Goal: Task Accomplishment & Management: Manage account settings

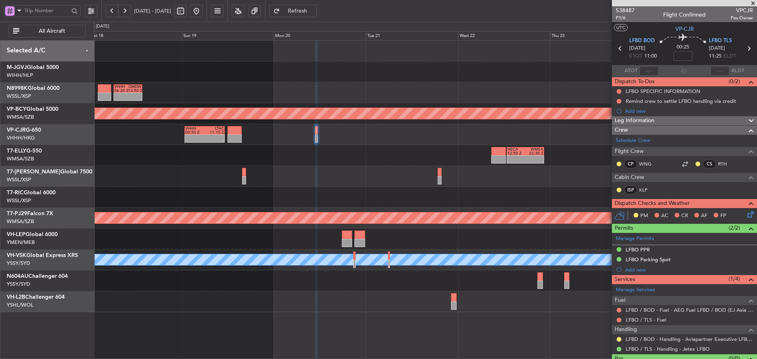
click at [490, 208] on div "Planned Maint [GEOGRAPHIC_DATA] (Sultan [PERSON_NAME] [PERSON_NAME] - Subang)" at bounding box center [425, 218] width 663 height 21
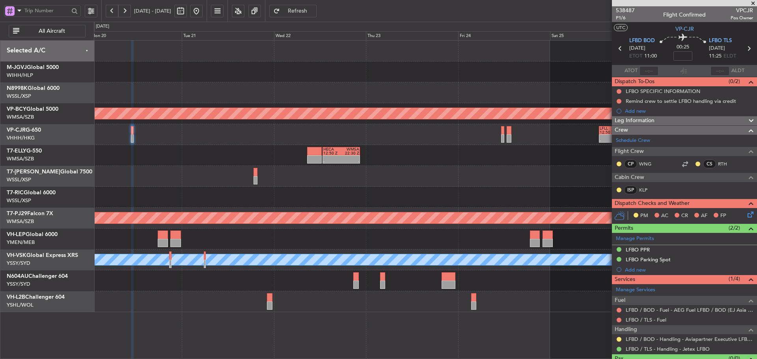
click at [286, 196] on div at bounding box center [425, 197] width 663 height 21
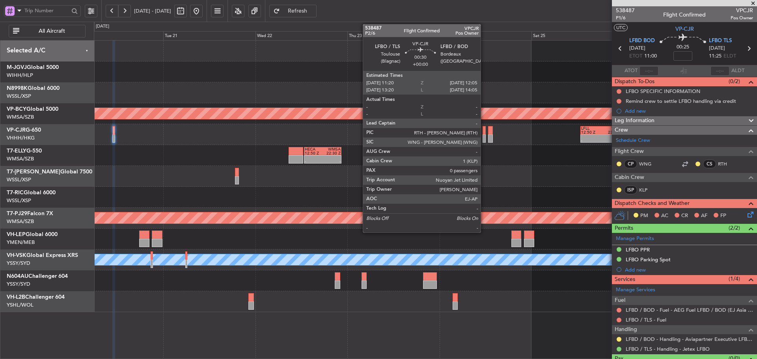
click at [484, 138] on div at bounding box center [484, 139] width 3 height 8
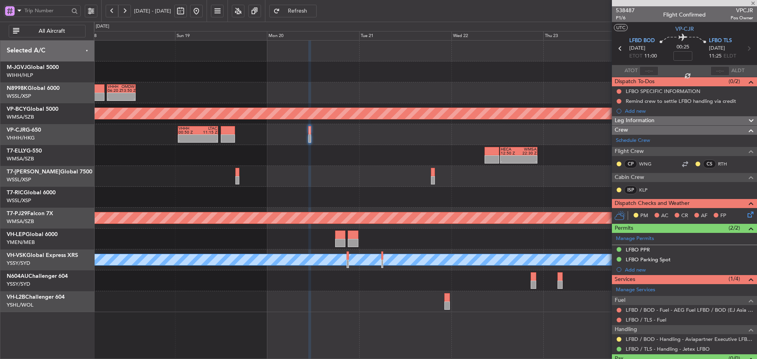
click at [434, 168] on div "VHHH 06:20 Z OMDW 13:50 Z - - Planned Maint [GEOGRAPHIC_DATA] (Sultan [PERSON_N…" at bounding box center [425, 177] width 663 height 272
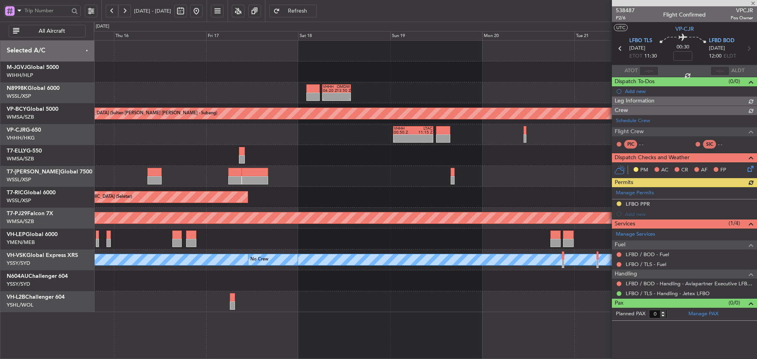
click at [449, 190] on div "- - VHHH 06:20 Z OMDW 13:50 Z Planned Maint [GEOGRAPHIC_DATA] (Sultan [PERSON_N…" at bounding box center [425, 177] width 663 height 272
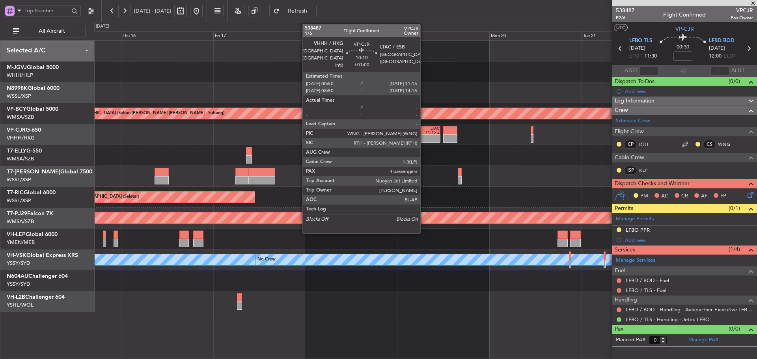
click at [424, 139] on div "-" at bounding box center [430, 141] width 19 height 4
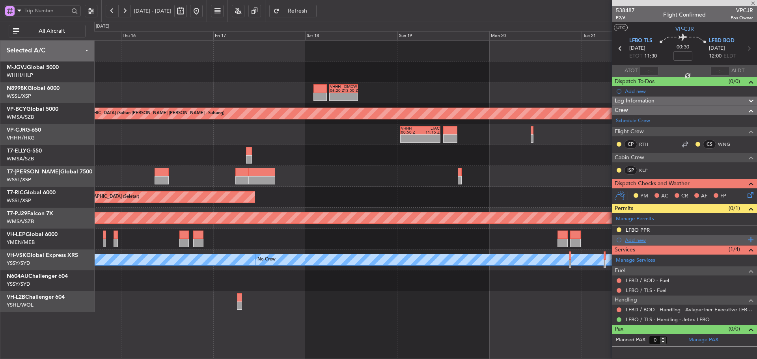
type input "+01:00"
type input "4"
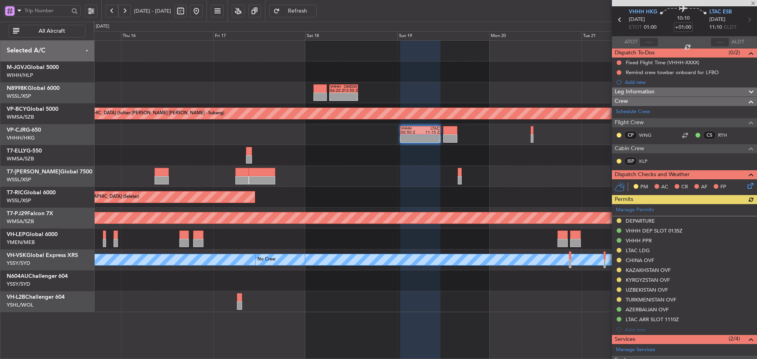
scroll to position [79, 0]
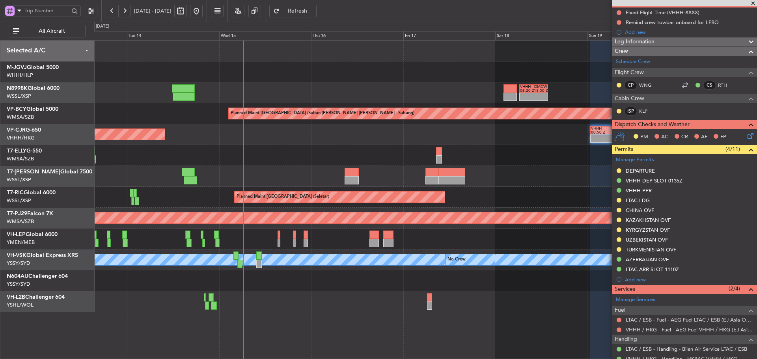
click at [513, 157] on div "- - VHHH 06:20 Z OMDW 13:50 Z Planned Maint [GEOGRAPHIC_DATA] (Sultan [PERSON_N…" at bounding box center [425, 177] width 663 height 272
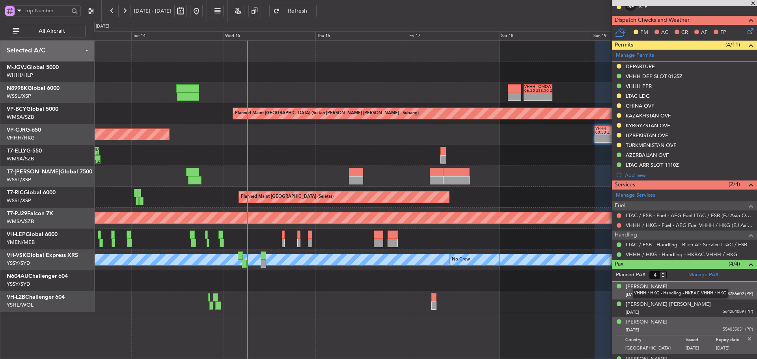
scroll to position [196, 0]
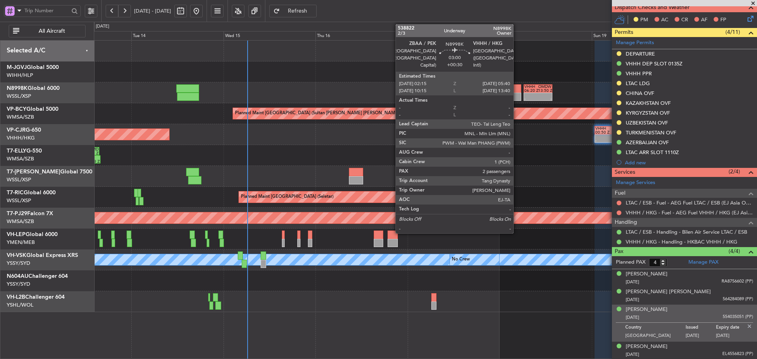
click at [517, 94] on div at bounding box center [514, 97] width 13 height 8
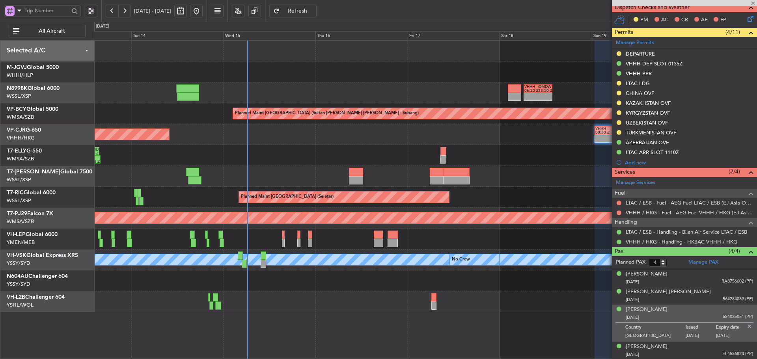
type input "+00:30"
type input "2"
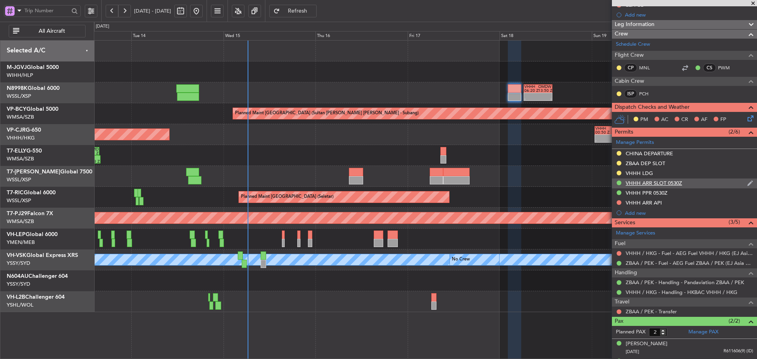
scroll to position [121, 0]
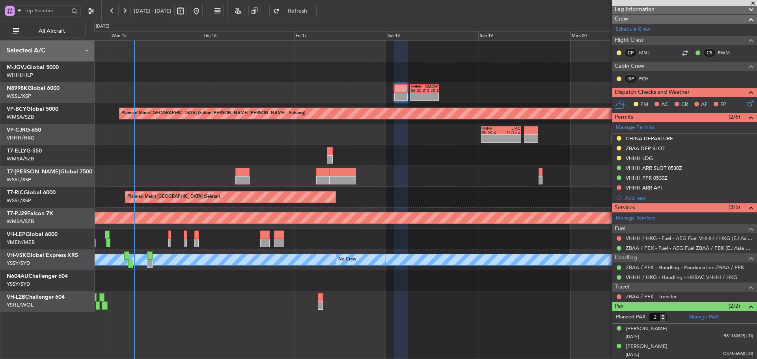
click at [382, 141] on div "- - VHHH 00:50 Z LTAC 11:15 Z Planned Maint [GEOGRAPHIC_DATA] ([GEOGRAPHIC_DATA…" at bounding box center [425, 134] width 663 height 21
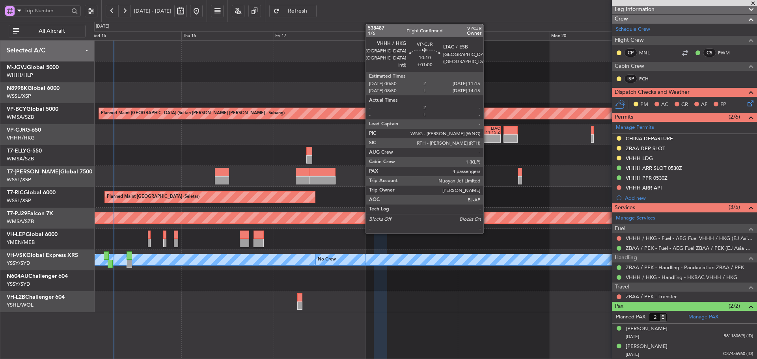
click at [487, 135] on div "- -" at bounding box center [481, 139] width 40 height 8
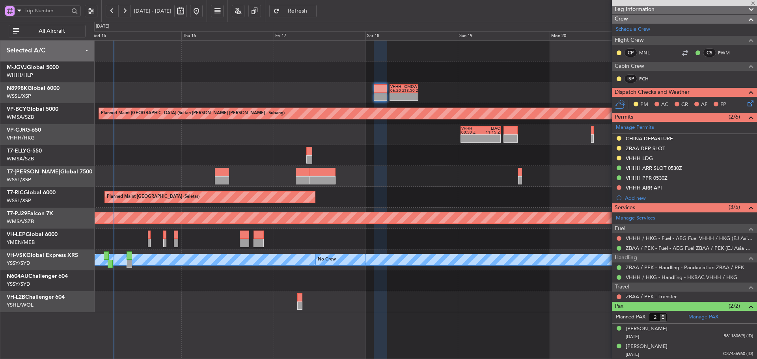
type input "+01:00"
type input "4"
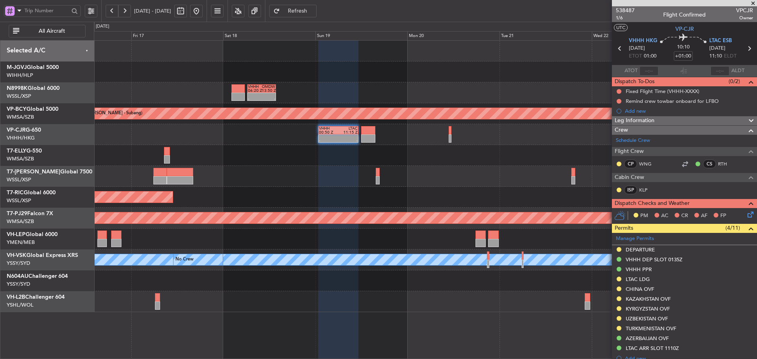
click at [422, 167] on div "- - VHHH 06:20 Z OMDW 13:50 Z Planned Maint [GEOGRAPHIC_DATA] (Sultan [PERSON_N…" at bounding box center [425, 177] width 663 height 272
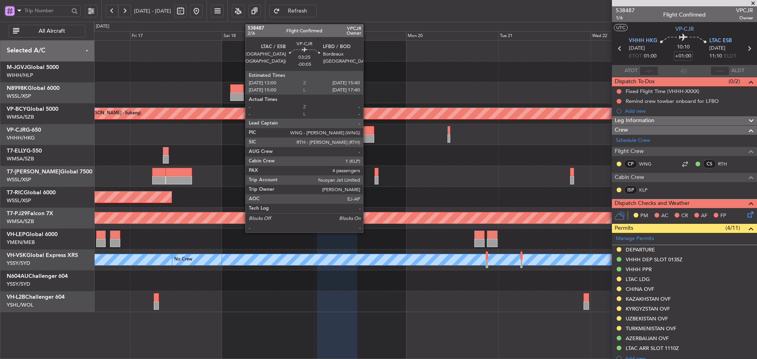
click at [367, 139] on div at bounding box center [367, 139] width 14 height 8
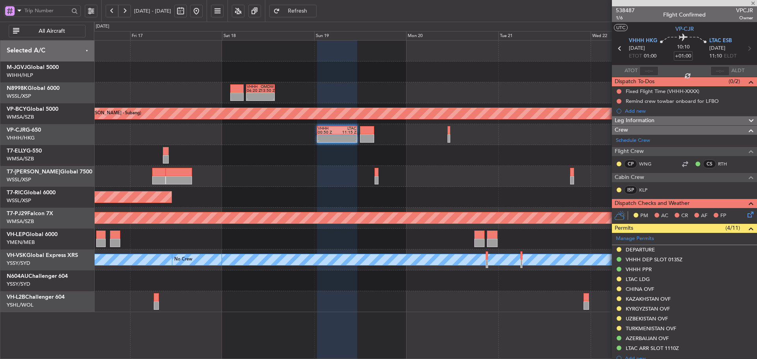
type input "-00:05"
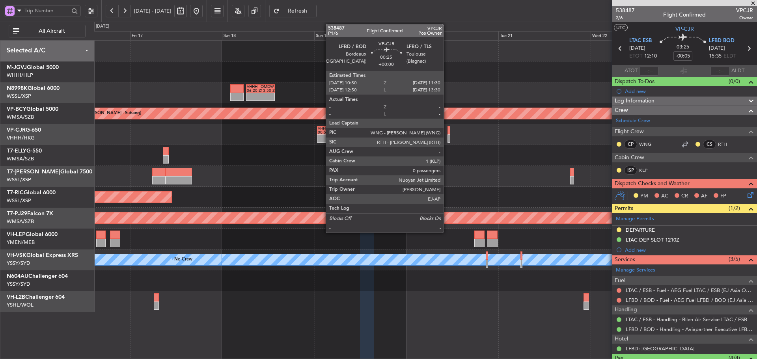
click at [448, 135] on div at bounding box center [449, 139] width 3 height 8
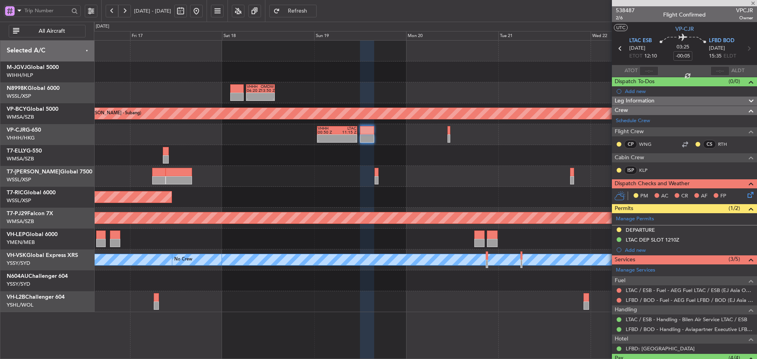
type input "0"
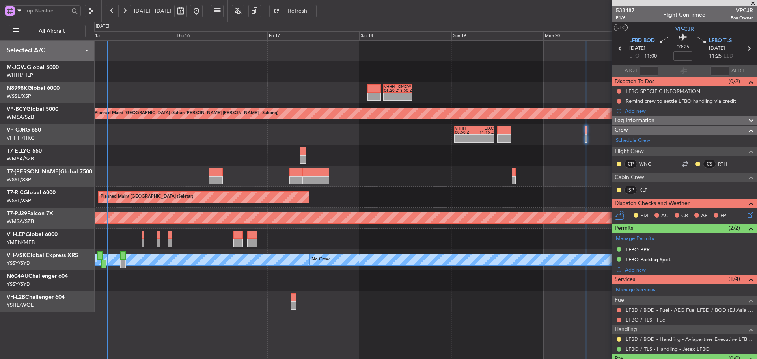
click at [403, 171] on div at bounding box center [425, 176] width 663 height 21
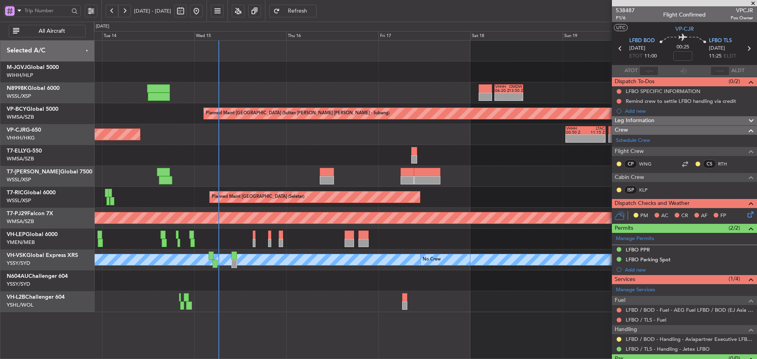
click at [293, 301] on div at bounding box center [425, 302] width 663 height 21
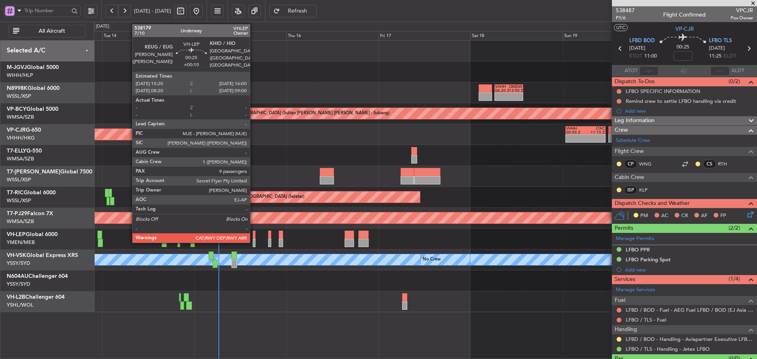
click at [254, 240] on div at bounding box center [254, 243] width 3 height 8
type input "+00:10"
type input "9"
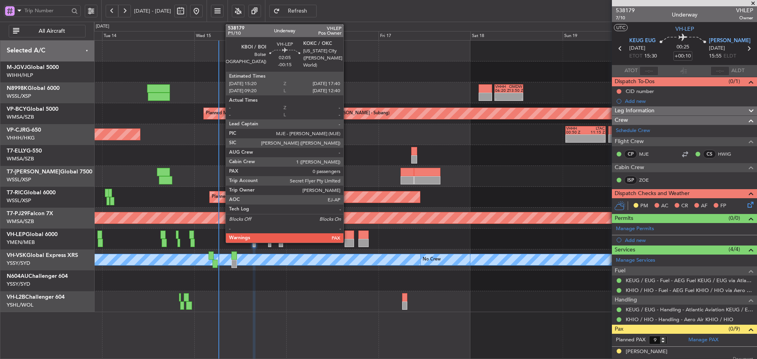
click at [347, 239] on div at bounding box center [349, 243] width 9 height 8
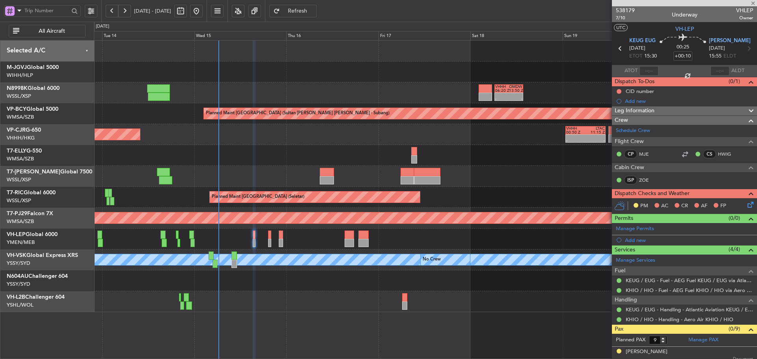
type input "-00:15"
type input "0"
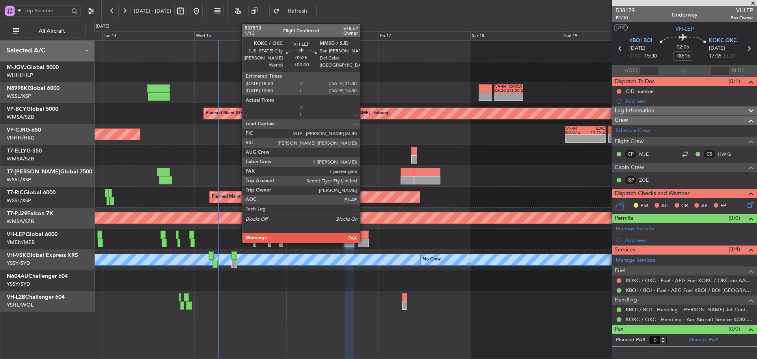
click at [364, 237] on div at bounding box center [364, 235] width 10 height 8
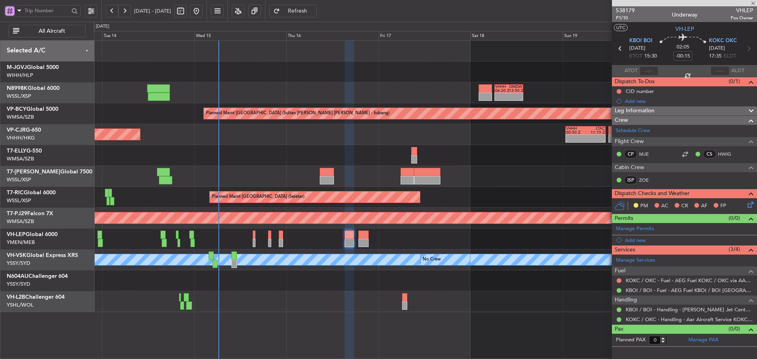
type input "7"
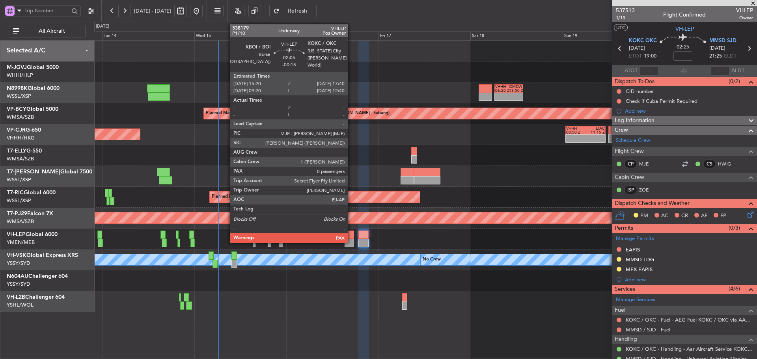
click at [351, 237] on div at bounding box center [349, 235] width 9 height 8
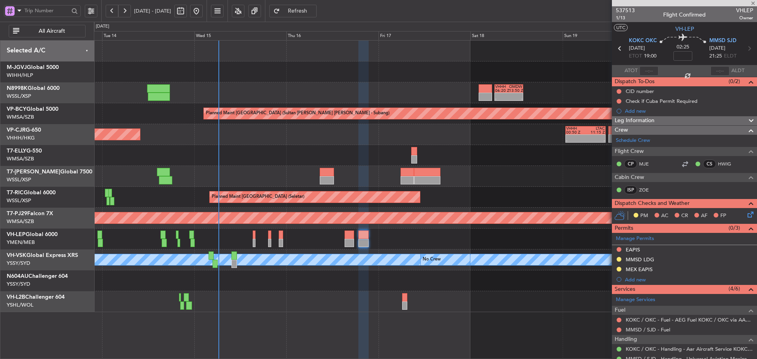
type input "-00:15"
type input "0"
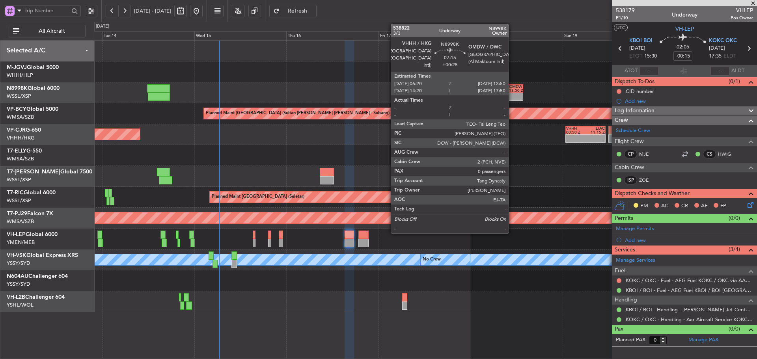
click at [512, 99] on div "-" at bounding box center [516, 99] width 14 height 4
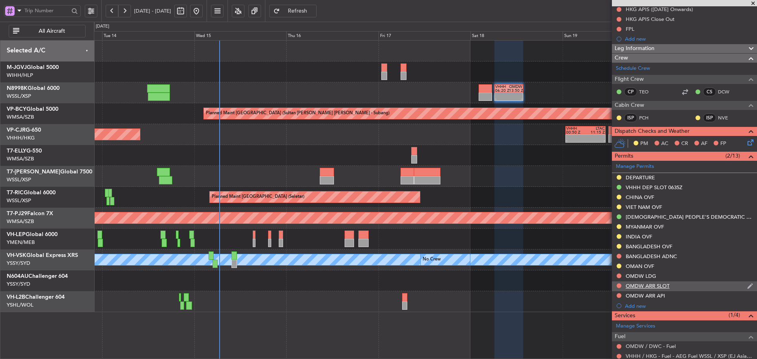
scroll to position [158, 0]
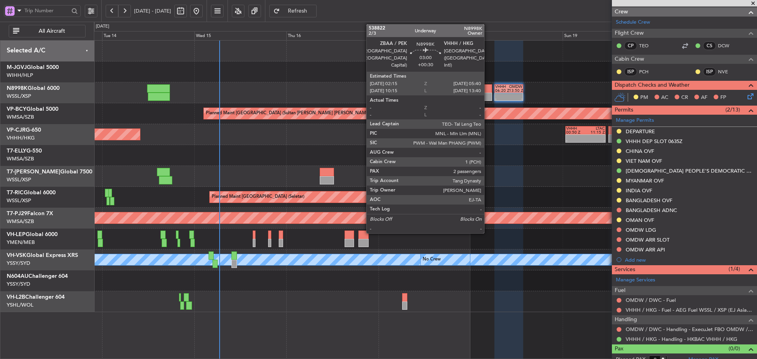
click at [488, 93] on div at bounding box center [485, 97] width 13 height 8
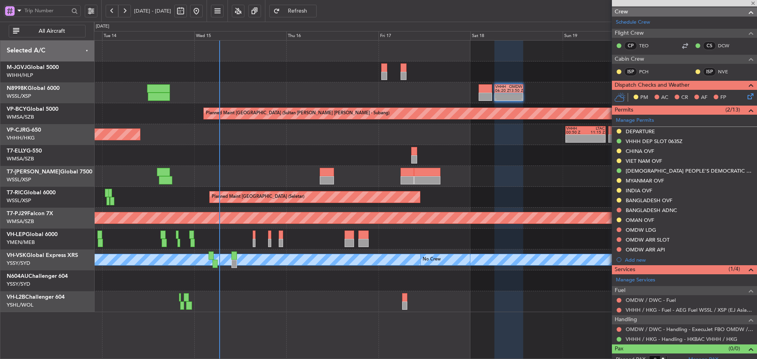
type input "+00:30"
type input "2"
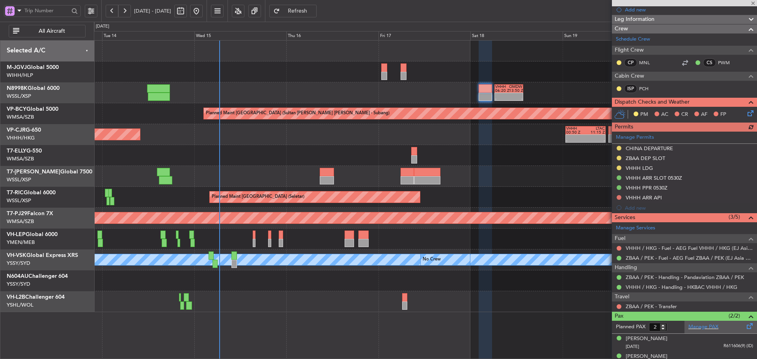
scroll to position [121, 0]
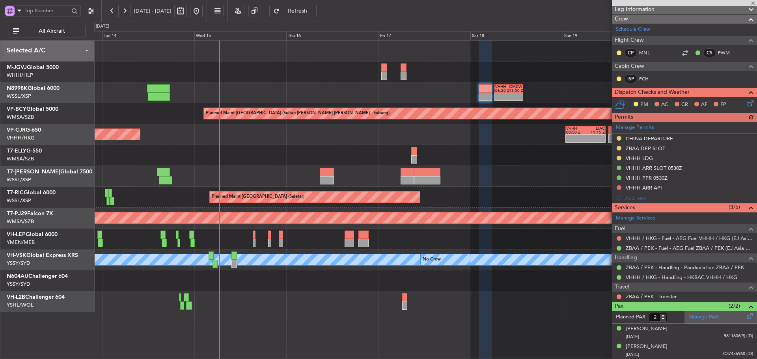
click at [701, 318] on link "Manage PAX" at bounding box center [704, 318] width 30 height 8
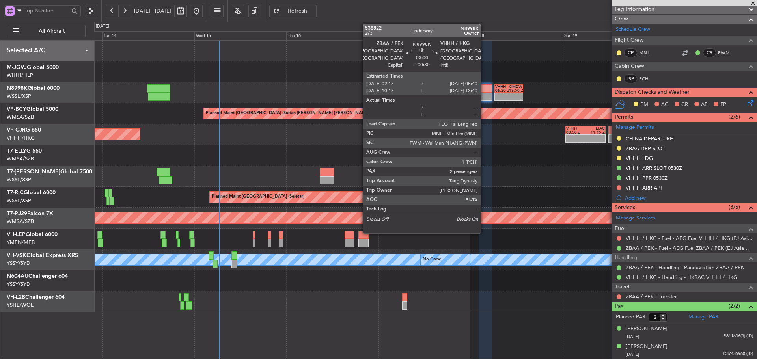
click at [484, 95] on div at bounding box center [485, 97] width 13 height 8
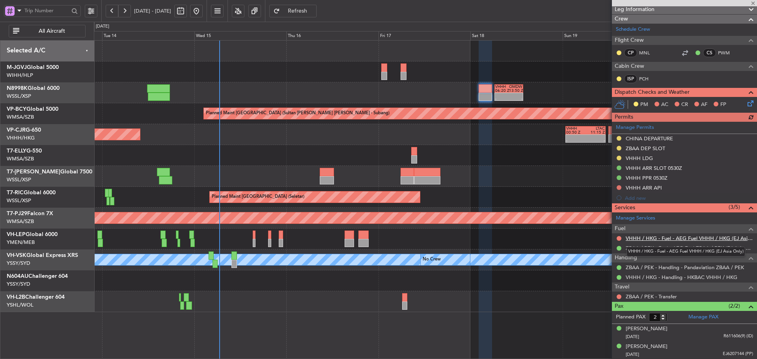
click at [649, 236] on link "VHHH / HKG - Fuel - AEG Fuel VHHH / HKG (EJ Asia Only)" at bounding box center [689, 238] width 127 height 7
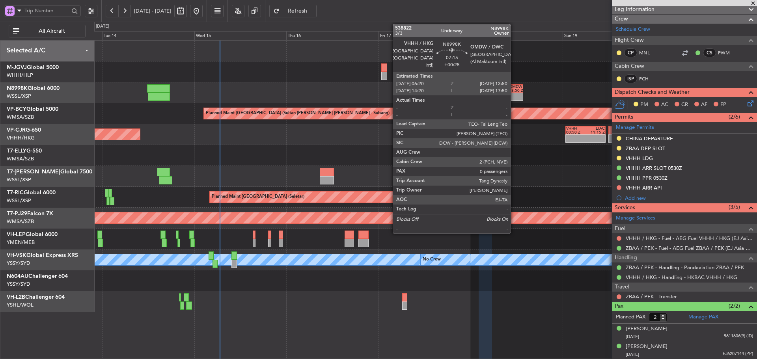
click at [514, 91] on div "13:50 Z" at bounding box center [516, 91] width 14 height 4
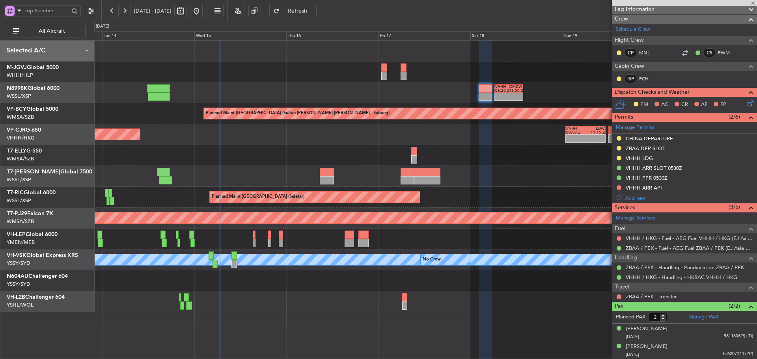
type input "+00:25"
type input "0"
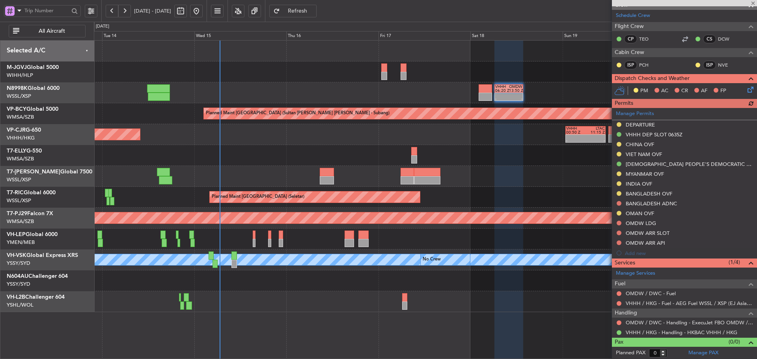
scroll to position [165, 0]
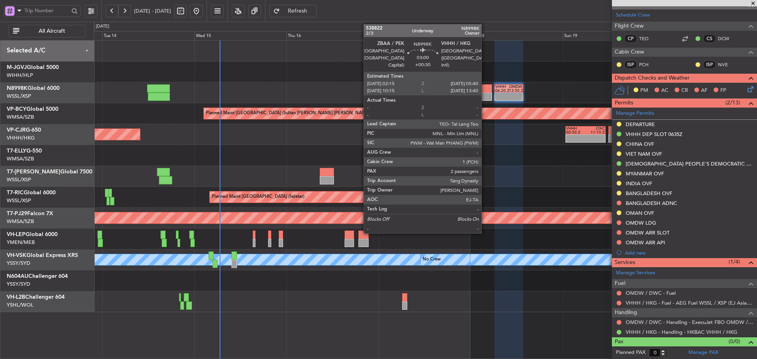
click at [485, 95] on div at bounding box center [485, 97] width 13 height 8
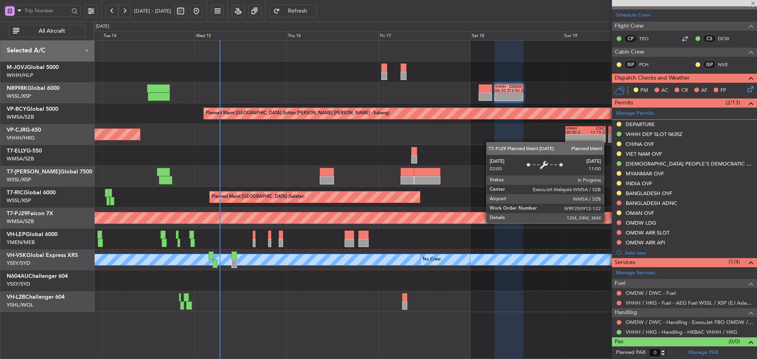
type input "+00:30"
type input "2"
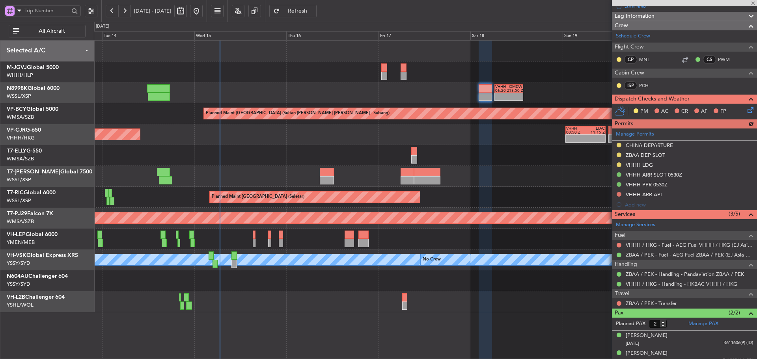
scroll to position [118, 0]
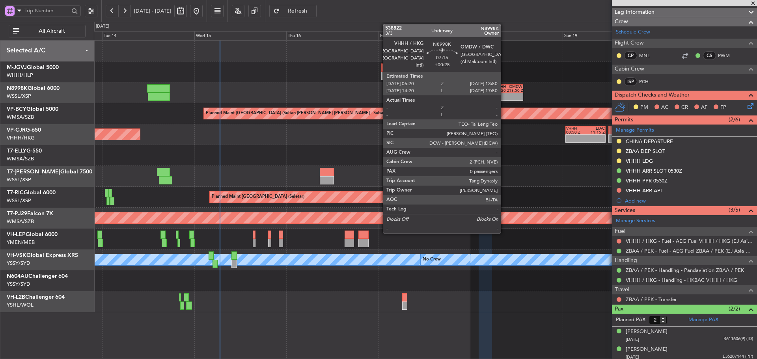
click at [505, 94] on div at bounding box center [502, 95] width 14 height 4
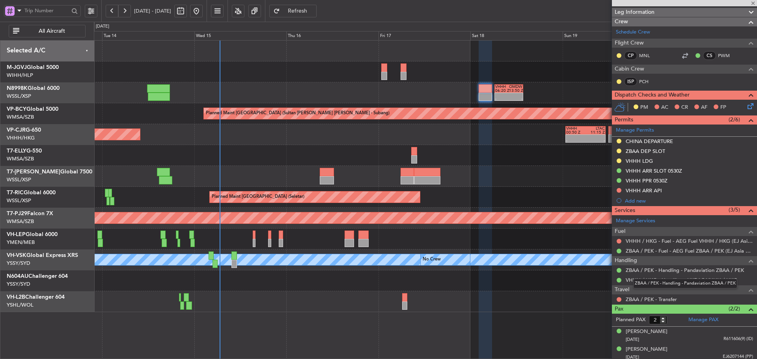
type input "+00:25"
type input "0"
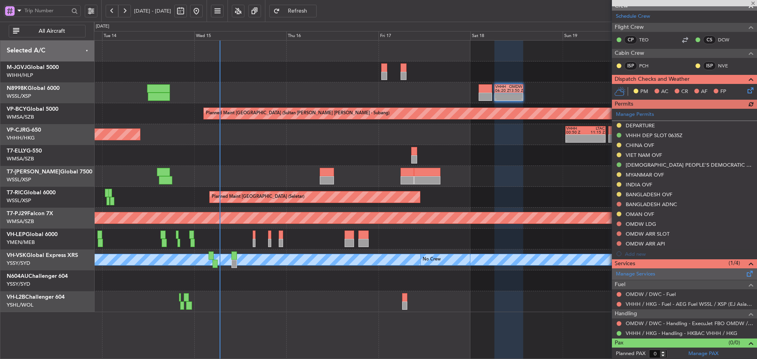
scroll to position [165, 0]
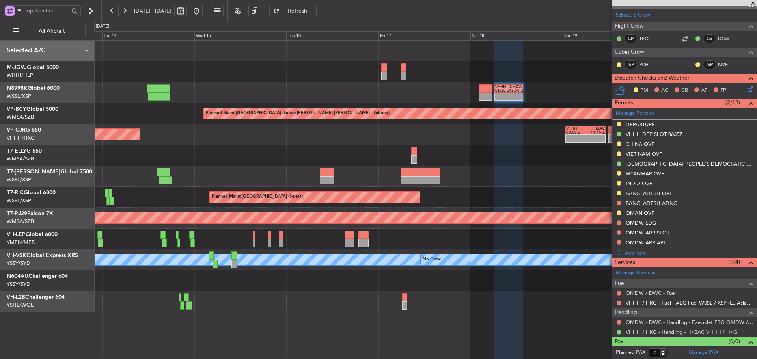
click at [672, 303] on link "VHHH / HKG - Fuel - AEG Fuel WSSL / XSP (EJ Asia Only)" at bounding box center [689, 303] width 127 height 7
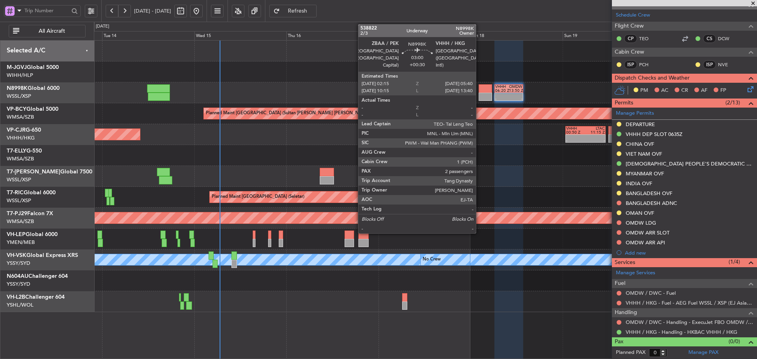
click at [480, 98] on div at bounding box center [485, 97] width 13 height 8
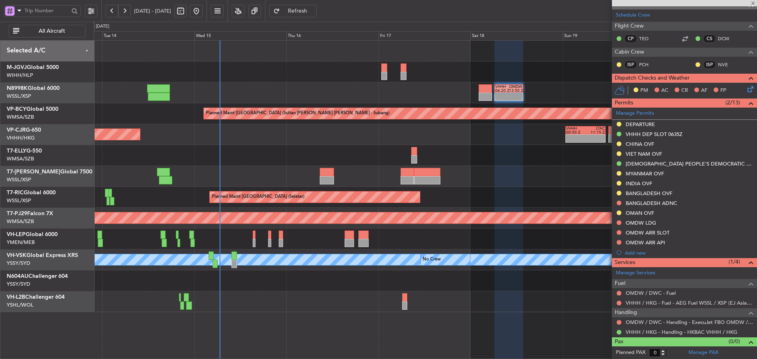
type input "+00:30"
type input "2"
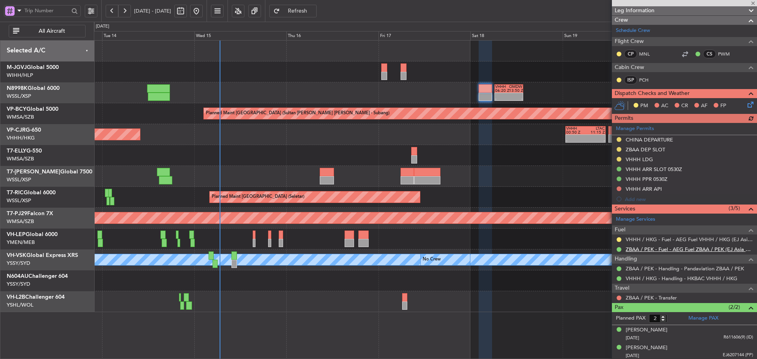
scroll to position [121, 0]
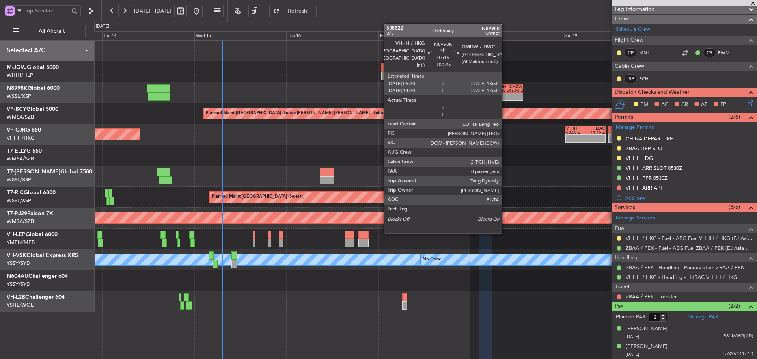
click at [506, 95] on div at bounding box center [502, 95] width 14 height 4
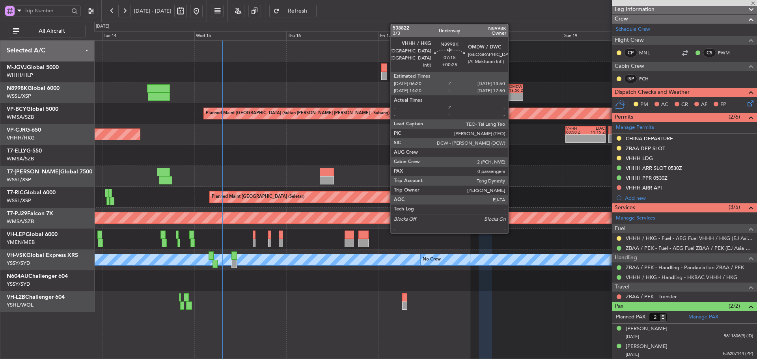
type input "+00:25"
type input "0"
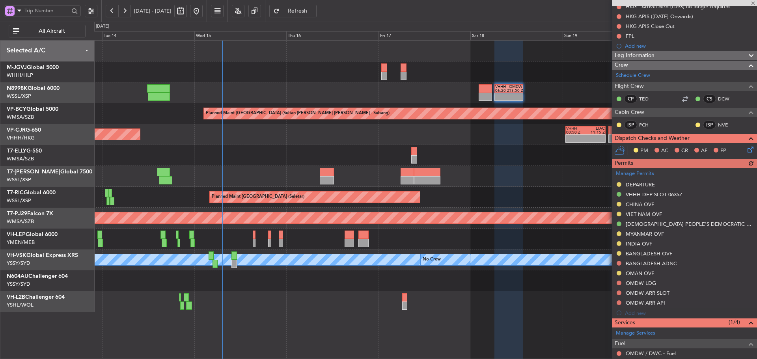
scroll to position [165, 0]
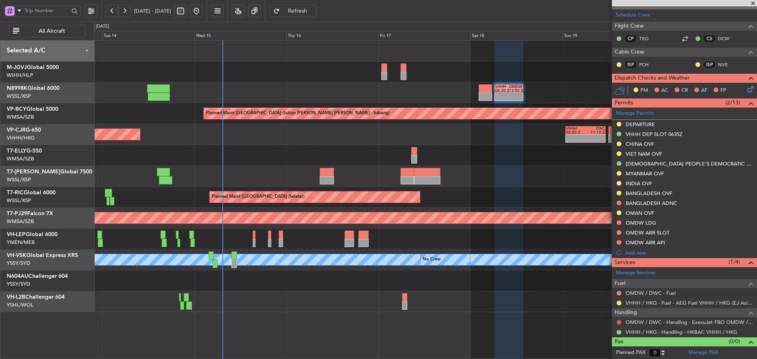
click at [621, 323] on button at bounding box center [619, 322] width 5 height 5
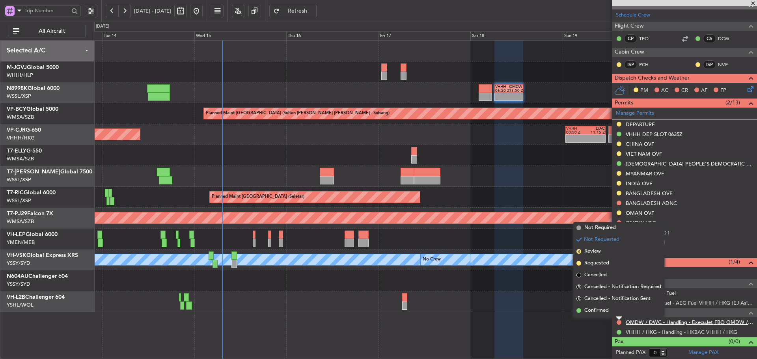
click at [636, 323] on link "OMDW / DWC - Handling - ExecuJet FBO OMDW / DWC" at bounding box center [689, 322] width 127 height 7
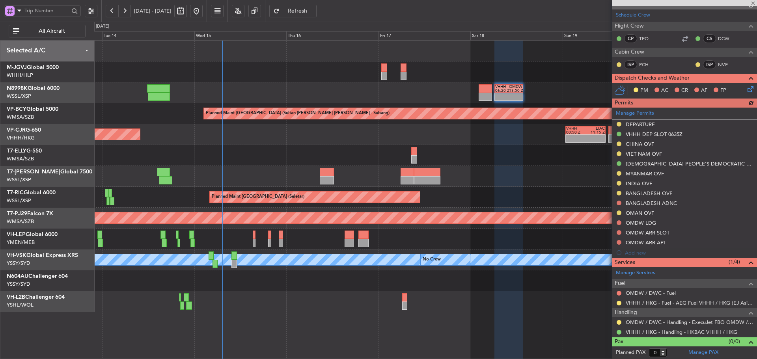
click at [619, 222] on div "Manage Permits DEPARTURE VHHH DEP SLOT 0635Z [GEOGRAPHIC_DATA] OVF VIET NAM OVF…" at bounding box center [684, 183] width 145 height 150
click at [619, 222] on button at bounding box center [619, 223] width 5 height 5
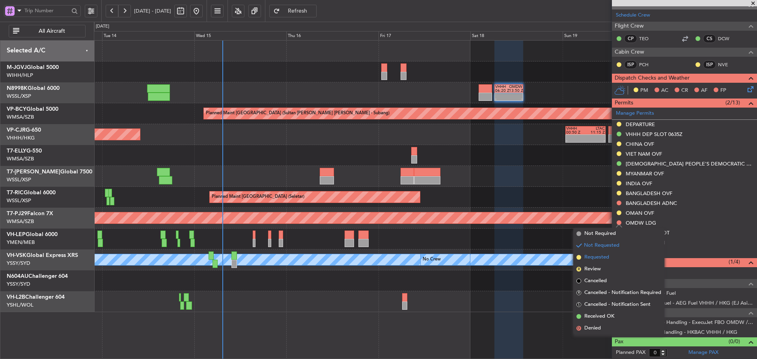
click at [579, 256] on span at bounding box center [579, 257] width 5 height 5
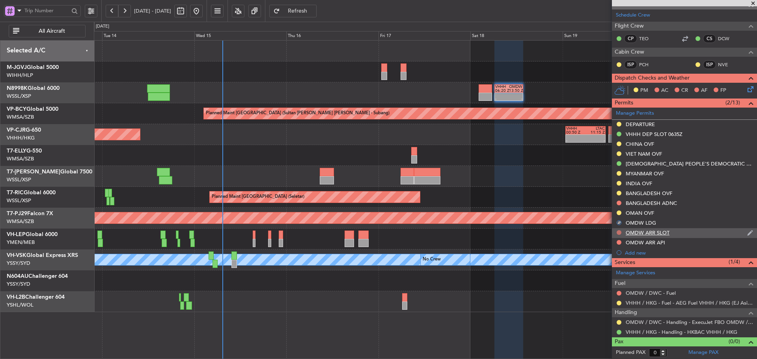
click at [620, 233] on button at bounding box center [619, 232] width 5 height 5
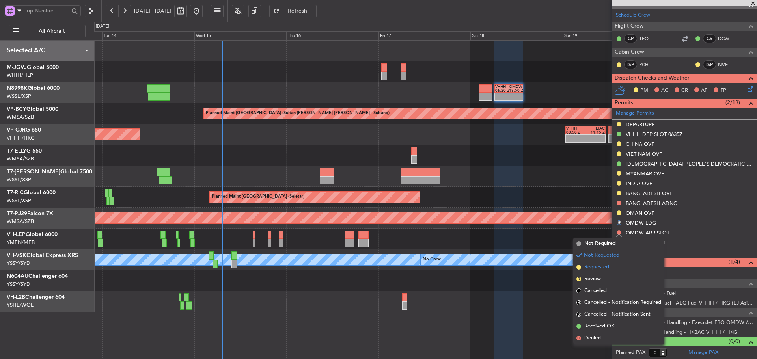
click at [578, 267] on span at bounding box center [579, 267] width 5 height 5
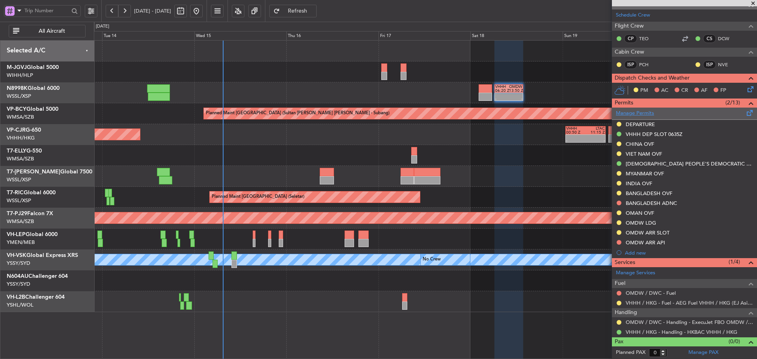
click at [649, 114] on link "Manage Permits" at bounding box center [635, 114] width 38 height 8
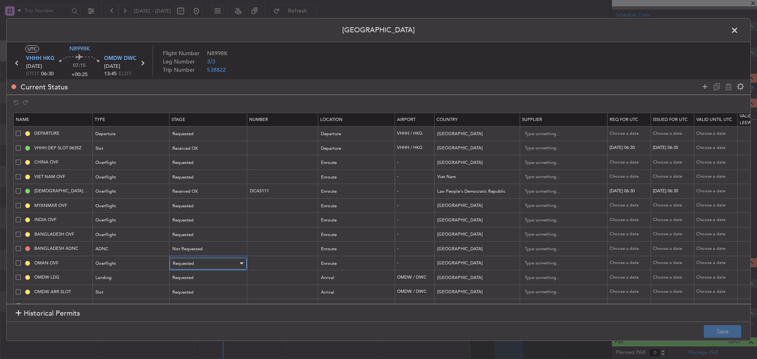
click at [219, 265] on div "Requested" at bounding box center [205, 264] width 65 height 12
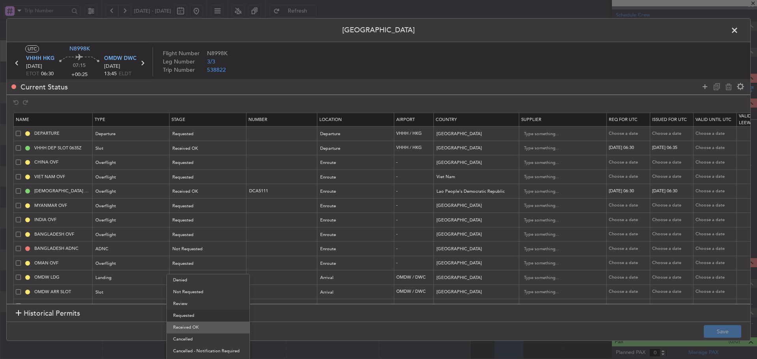
click at [196, 327] on span "Received OK" at bounding box center [208, 328] width 70 height 12
click at [266, 264] on input "text" at bounding box center [283, 263] width 69 height 7
paste input "DAT/OF/TANG/0010/2025"
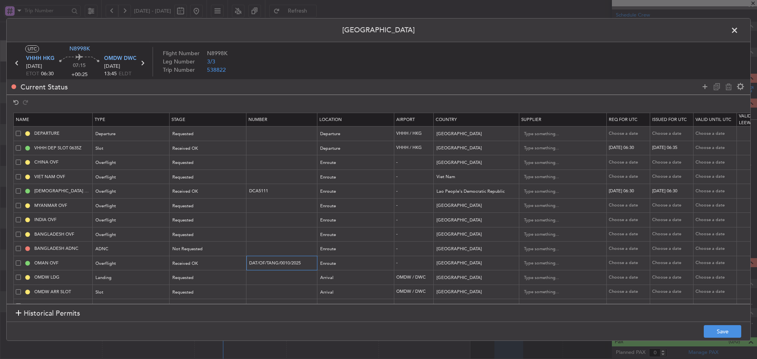
type input "DAT/OF/TANG/0010/2025"
click at [626, 262] on div "Choose a date" at bounding box center [629, 263] width 41 height 7
select select "10"
select select "2025"
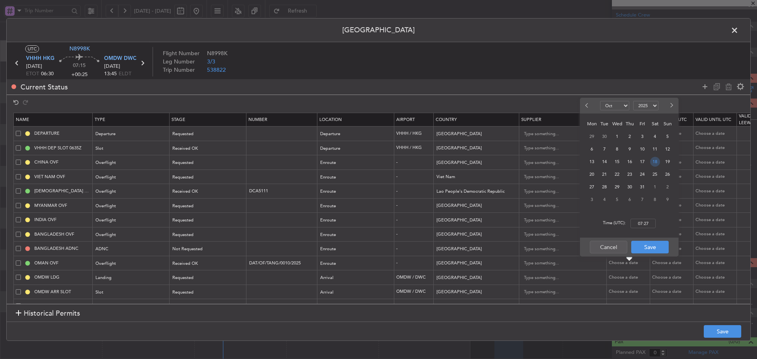
click at [657, 164] on span "18" at bounding box center [656, 162] width 10 height 10
click at [643, 221] on input "00:00" at bounding box center [643, 223] width 25 height 9
type input "06:30"
click at [642, 249] on button "Save" at bounding box center [650, 247] width 37 height 13
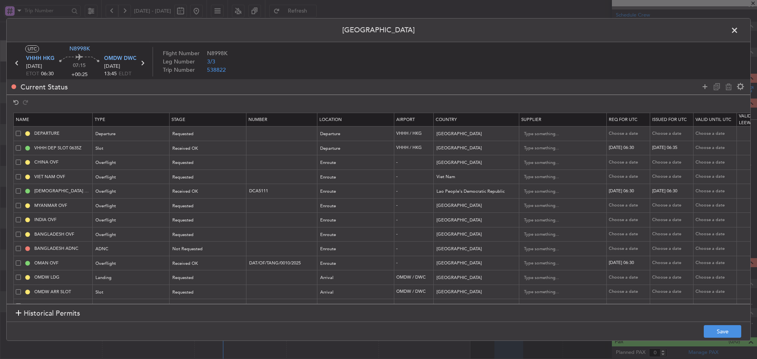
click at [669, 264] on div "Choose a date" at bounding box center [672, 263] width 41 height 7
select select "10"
select select "2025"
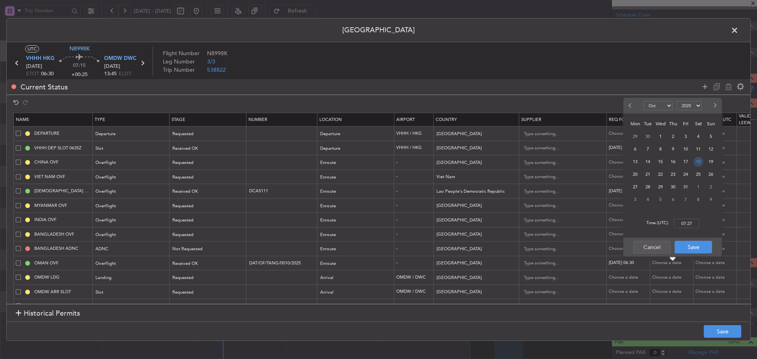
click at [701, 161] on span "18" at bounding box center [699, 162] width 10 height 10
click at [684, 228] on input "00:00" at bounding box center [686, 223] width 25 height 9
type input "06:30"
click at [684, 247] on button "Save" at bounding box center [693, 247] width 37 height 13
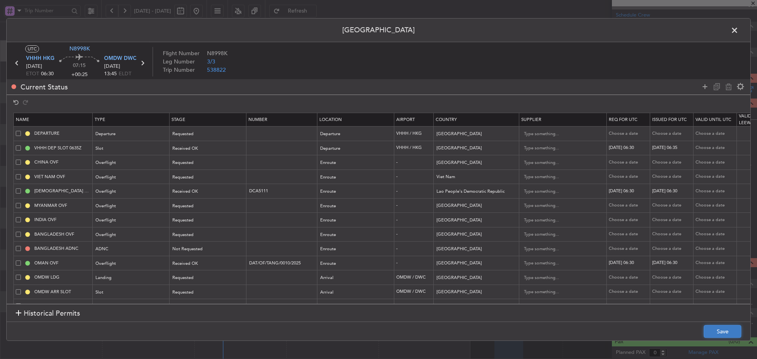
click at [717, 333] on button "Save" at bounding box center [722, 331] width 37 height 13
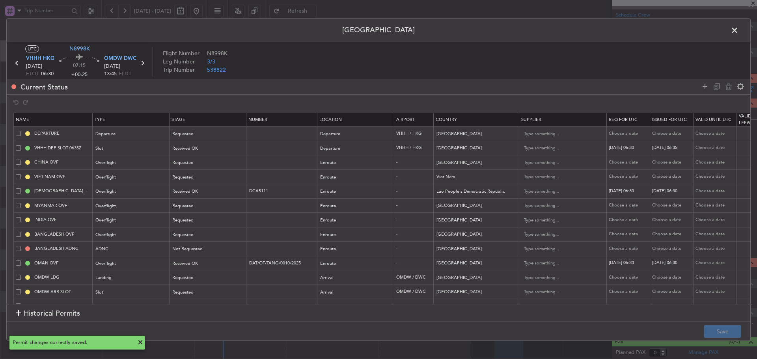
click at [739, 28] on span at bounding box center [739, 32] width 0 height 16
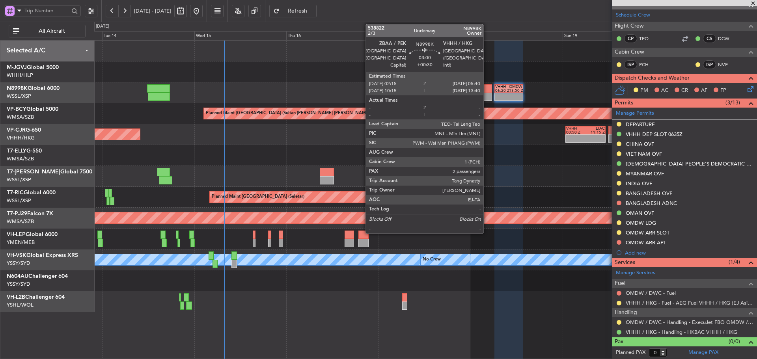
click at [487, 88] on div at bounding box center [485, 88] width 13 height 8
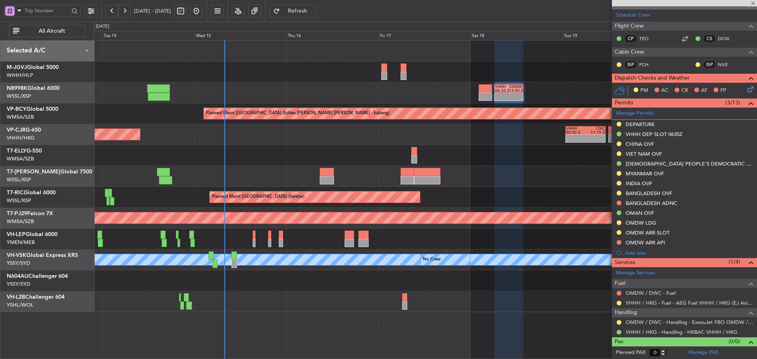
type input "+00:30"
type input "2"
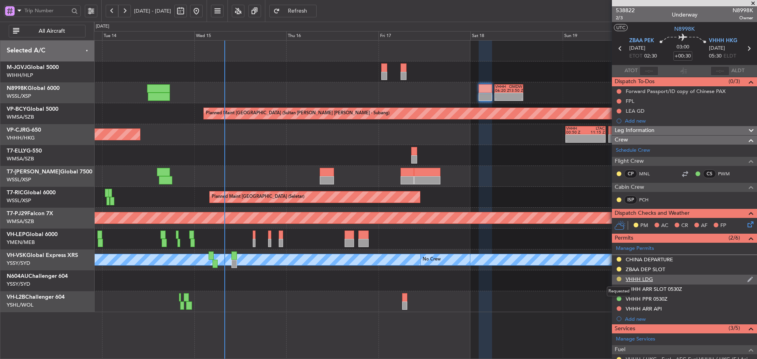
click at [617, 279] on button at bounding box center [619, 279] width 5 height 5
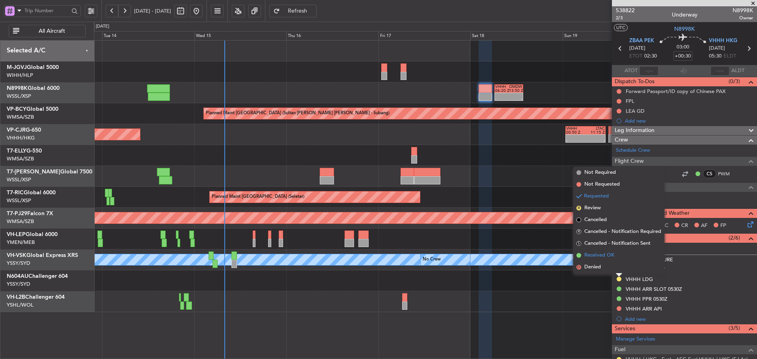
click at [577, 254] on span at bounding box center [579, 255] width 5 height 5
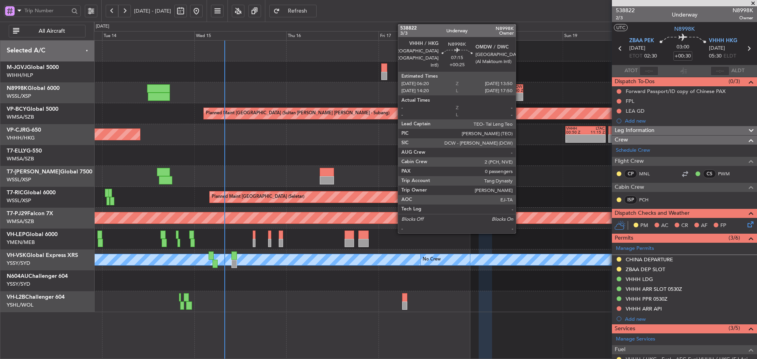
click at [520, 90] on div "13:50 Z" at bounding box center [516, 91] width 14 height 4
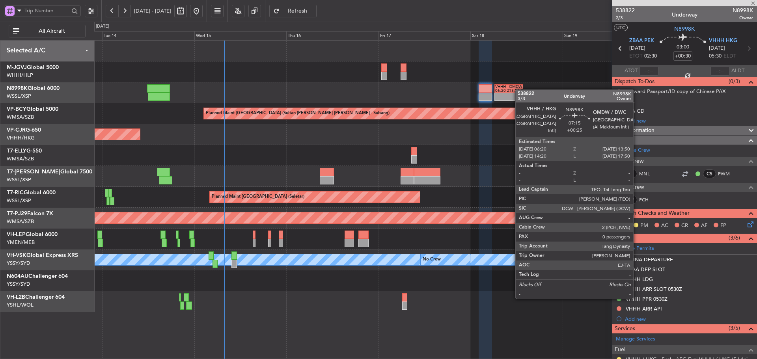
type input "+00:25"
type input "0"
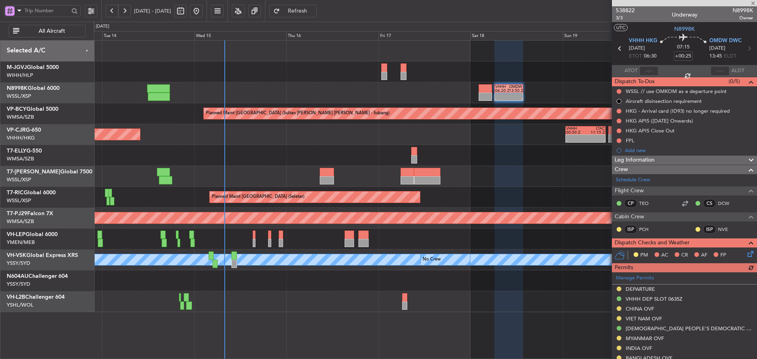
click at [617, 288] on div "Manage Permits DEPARTURE VHHH DEP SLOT 0635Z [GEOGRAPHIC_DATA] OVF VIET NAM OVF…" at bounding box center [684, 348] width 145 height 150
click at [618, 289] on div "Manage Permits DEPARTURE VHHH DEP SLOT 0635Z [GEOGRAPHIC_DATA] OVF VIET NAM OVF…" at bounding box center [684, 348] width 145 height 150
click at [617, 289] on button at bounding box center [619, 289] width 5 height 5
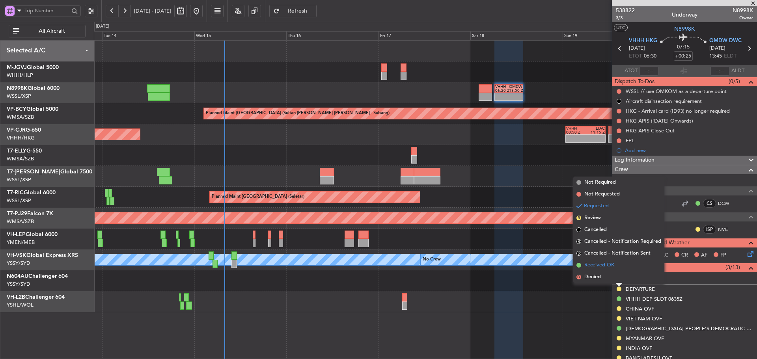
click at [580, 265] on span at bounding box center [579, 265] width 5 height 5
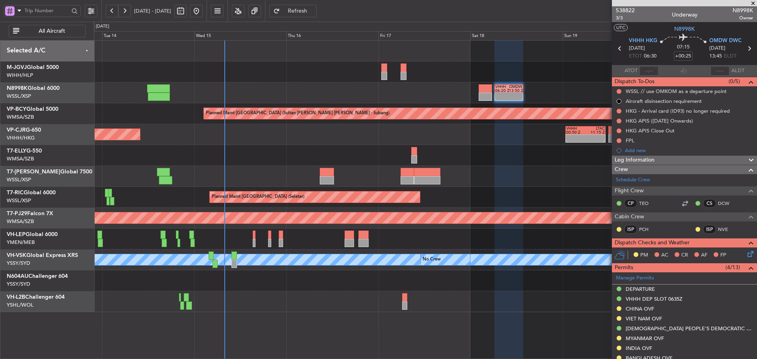
click at [753, 4] on span at bounding box center [754, 3] width 8 height 7
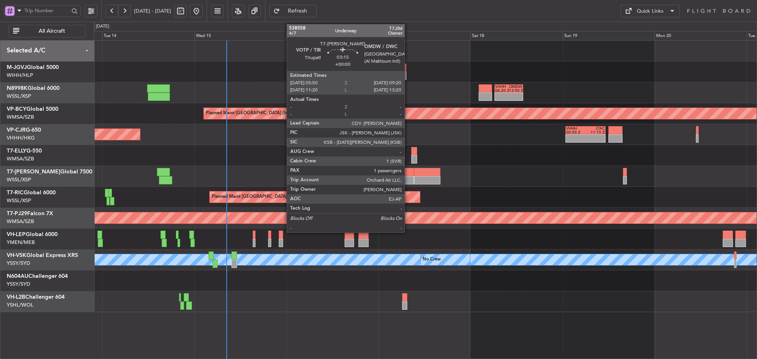
click at [408, 177] on div at bounding box center [408, 180] width 14 height 8
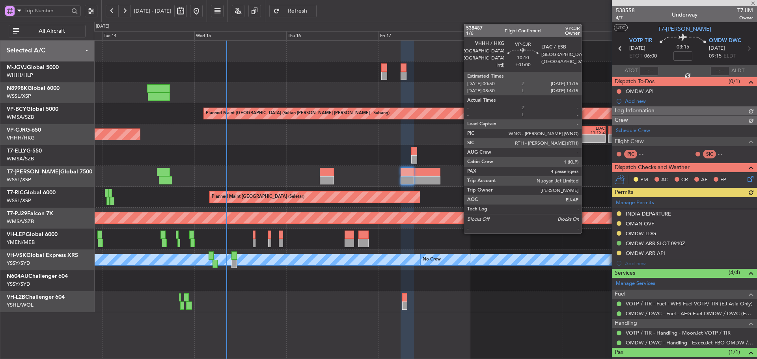
click at [586, 138] on div at bounding box center [595, 137] width 19 height 4
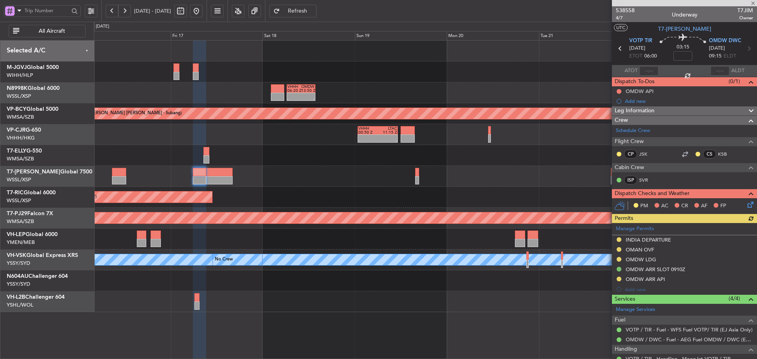
click at [313, 133] on div "- - VHHH 00:50 Z LTAC 11:15 Z Planned Maint [GEOGRAPHIC_DATA] ([GEOGRAPHIC_DATA…" at bounding box center [425, 134] width 663 height 21
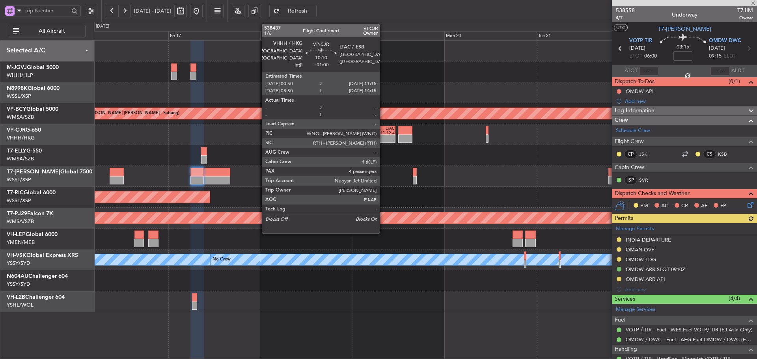
type input "+01:00"
type input "4"
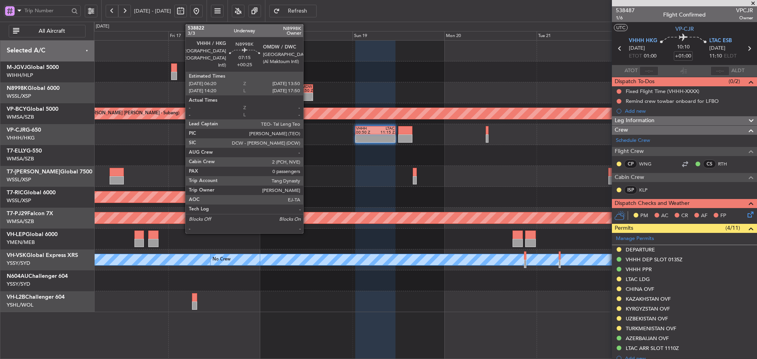
click at [301, 95] on div at bounding box center [306, 95] width 14 height 4
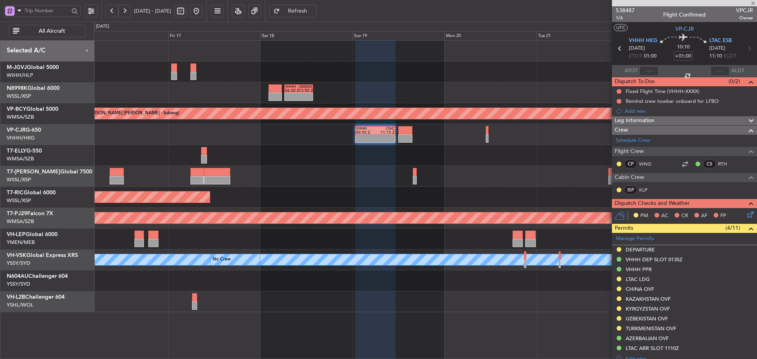
type input "+00:25"
type input "0"
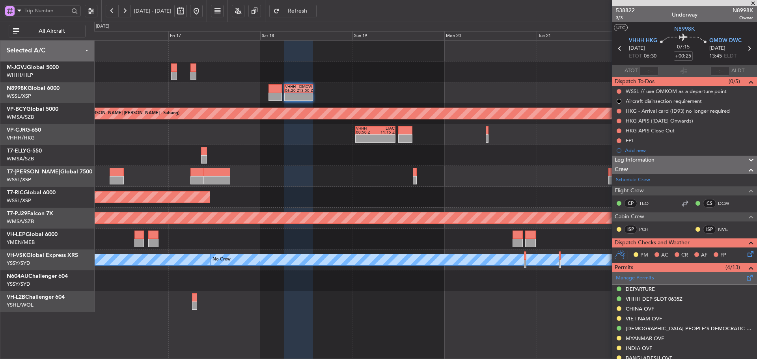
click at [640, 280] on link "Manage Permits" at bounding box center [635, 279] width 38 height 8
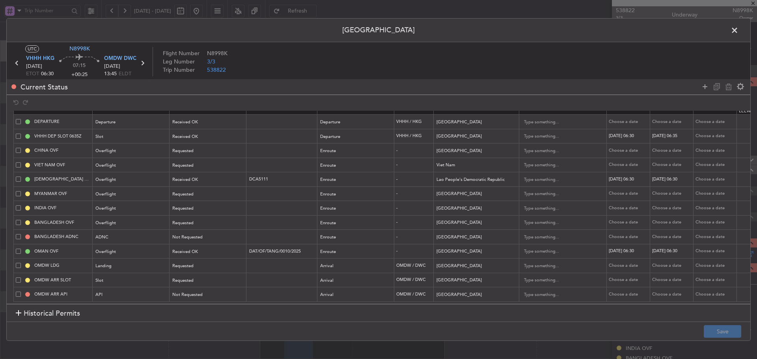
scroll to position [18, 0]
click at [260, 277] on input "text" at bounding box center [283, 280] width 69 height 7
click at [234, 275] on div "Requested" at bounding box center [205, 281] width 65 height 12
click at [200, 338] on span "Received OK" at bounding box center [208, 339] width 70 height 12
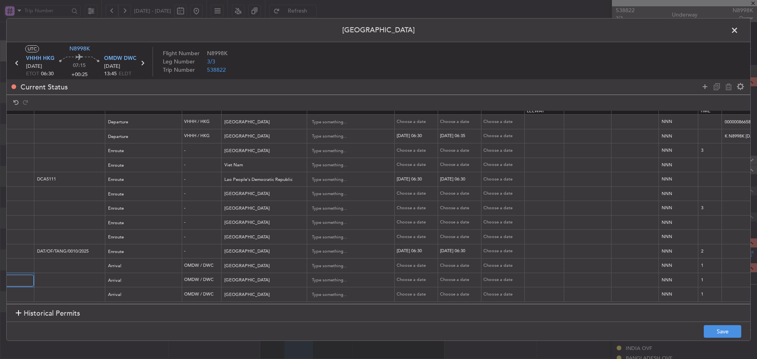
scroll to position [0, 223]
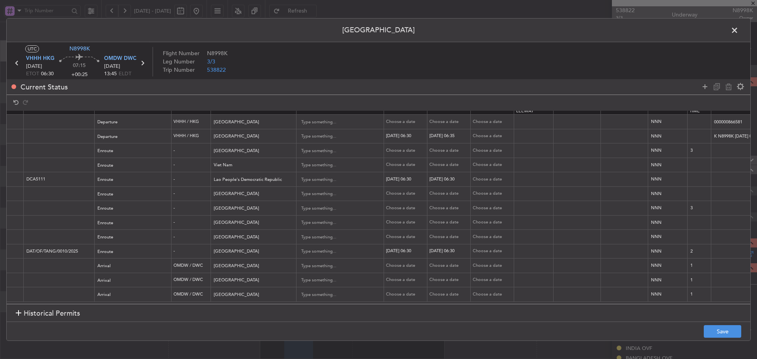
click at [399, 277] on div "Choose a date" at bounding box center [406, 280] width 41 height 7
select select "10"
select select "2025"
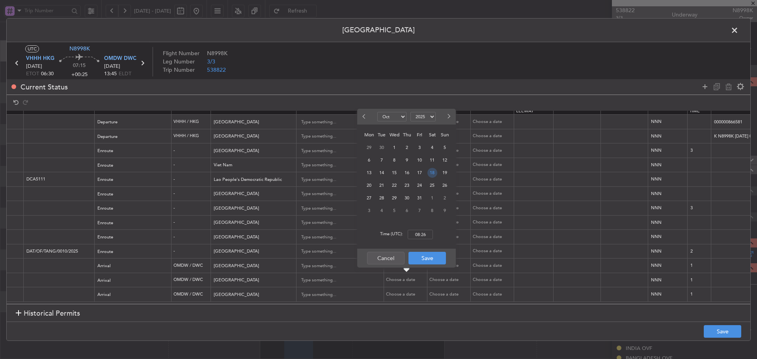
click at [431, 174] on span "18" at bounding box center [433, 173] width 10 height 10
click at [419, 232] on input "00:00" at bounding box center [420, 234] width 25 height 9
type input "13:45"
click at [422, 263] on button "Save" at bounding box center [427, 258] width 37 height 13
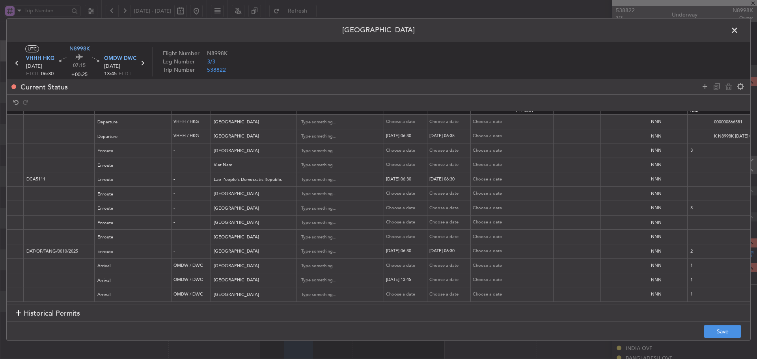
click at [435, 277] on div "Choose a date" at bounding box center [450, 280] width 41 height 7
select select "10"
select select "2025"
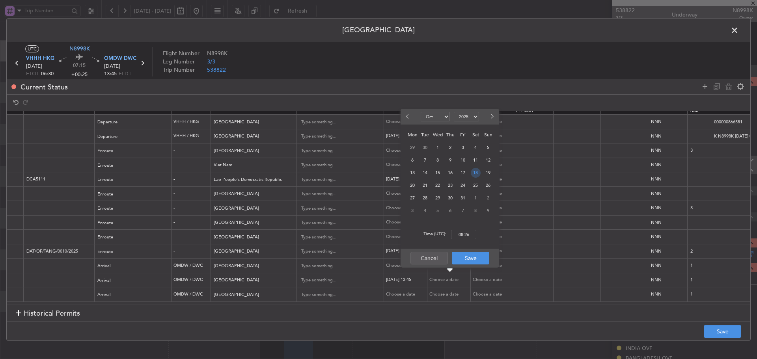
click at [478, 172] on span "18" at bounding box center [476, 173] width 10 height 10
click at [462, 239] on div "Time (UTC): 00:00" at bounding box center [450, 235] width 99 height 28
click at [464, 237] on input "00:00" at bounding box center [463, 234] width 25 height 9
type input "13:45"
click at [469, 258] on button "Save" at bounding box center [470, 258] width 37 height 13
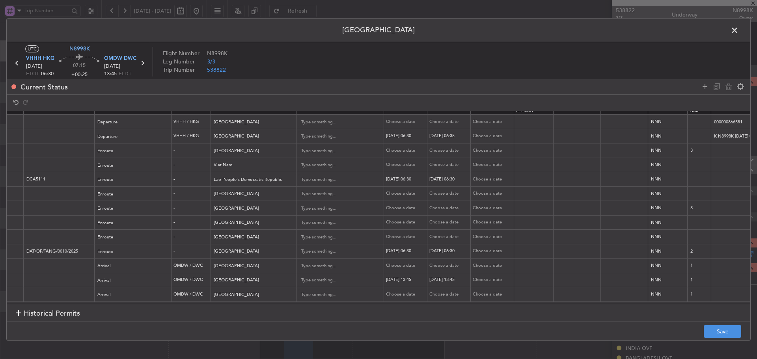
scroll to position [0, 275]
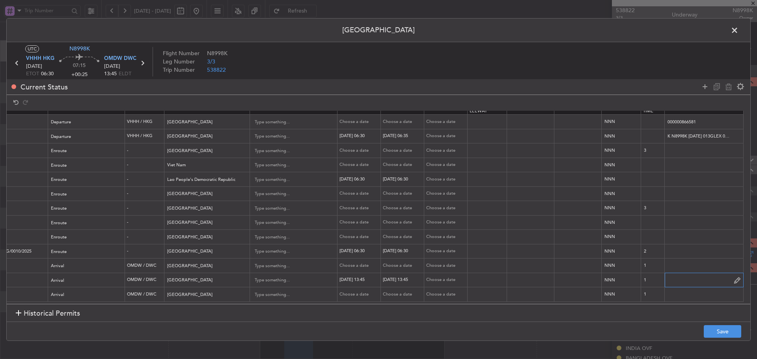
click at [675, 275] on input "text" at bounding box center [704, 281] width 79 height 12
paste input "DWC KEJF147 18OCT18OCT 0000060 015CCX HKG1345 D / RE.N8998K/"
type input "DWC KEJF147 18OCT18OCT 0000060 015CCX HKG1345 D / RE.N8998K/"
click at [730, 336] on button "Save" at bounding box center [722, 331] width 37 height 13
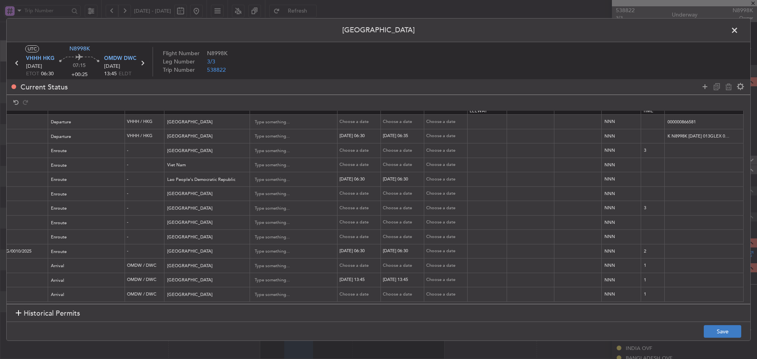
scroll to position [0, 0]
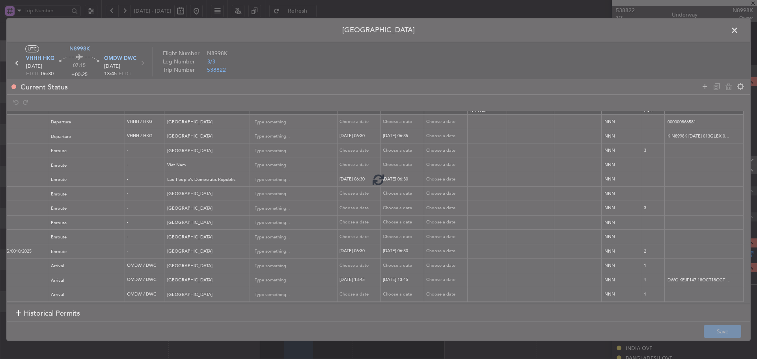
type input "OMDW ARR SLOT 1345Z"
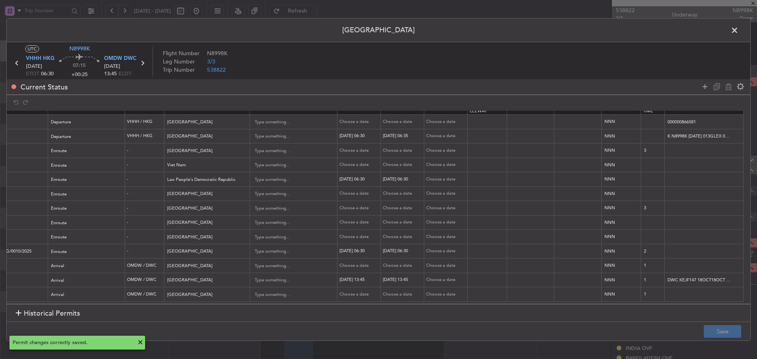
click at [739, 32] on span at bounding box center [739, 32] width 0 height 16
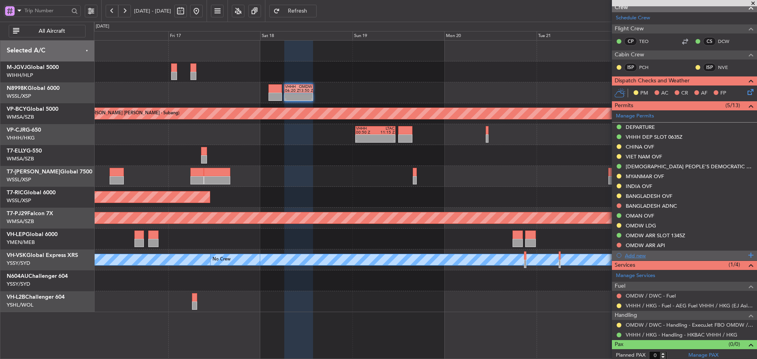
scroll to position [165, 0]
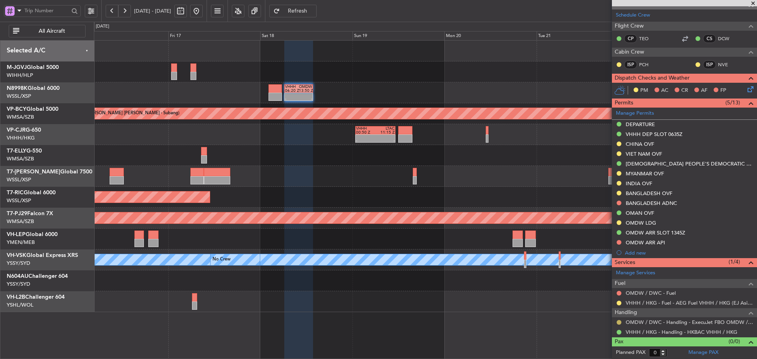
click at [619, 323] on button at bounding box center [619, 322] width 5 height 5
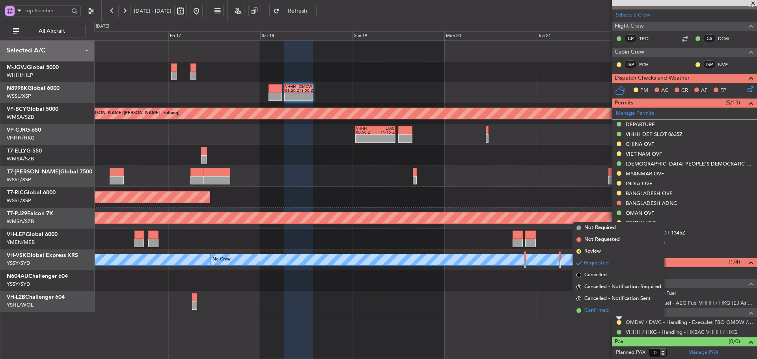
click at [579, 310] on span at bounding box center [579, 310] width 5 height 5
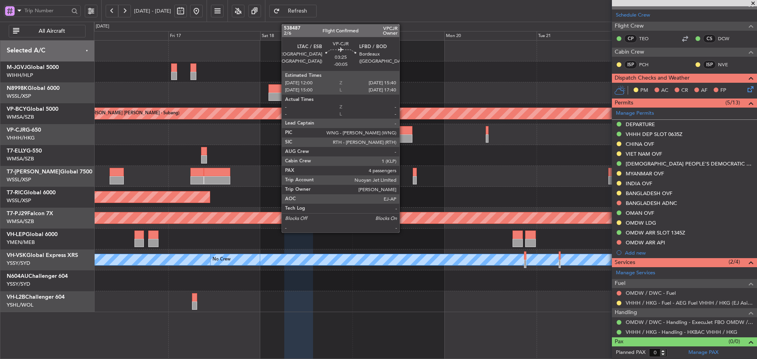
click at [403, 133] on div at bounding box center [405, 130] width 14 height 8
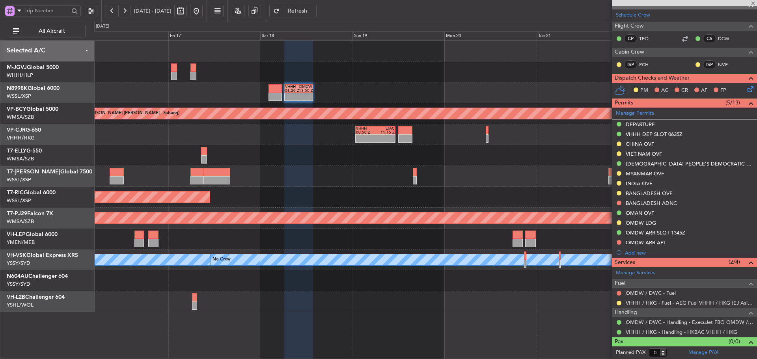
type input "-00:05"
type input "4"
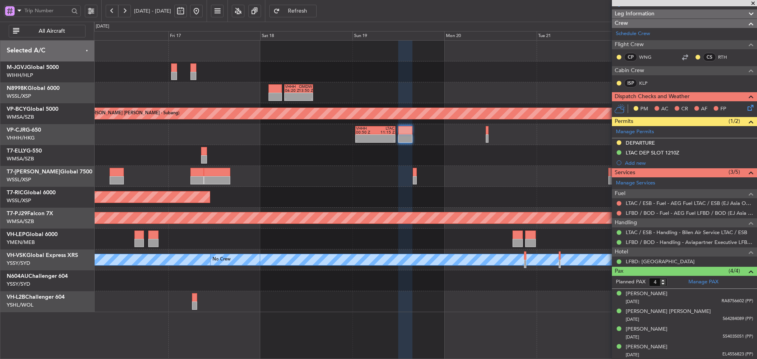
scroll to position [88, 0]
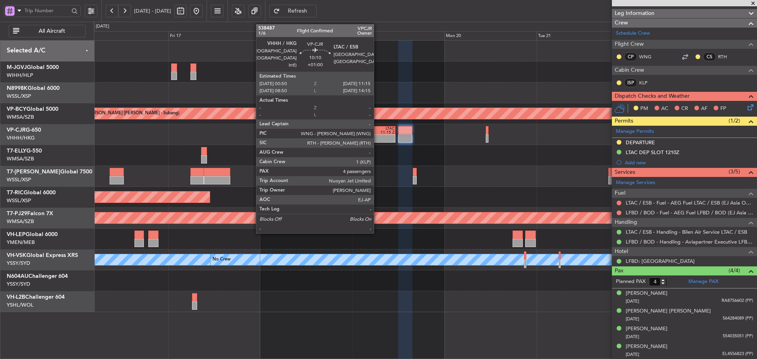
click at [378, 136] on div at bounding box center [385, 137] width 19 height 4
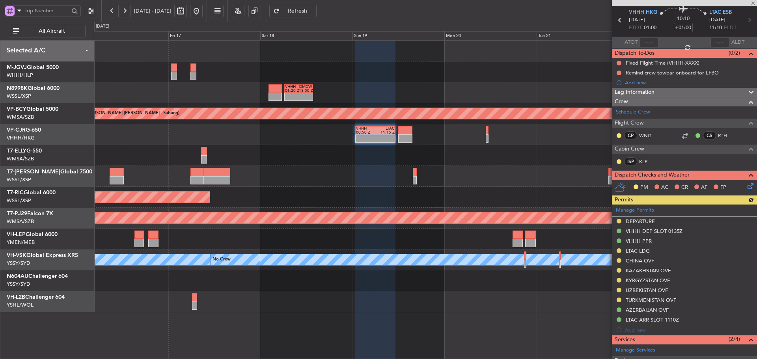
scroll to position [39, 0]
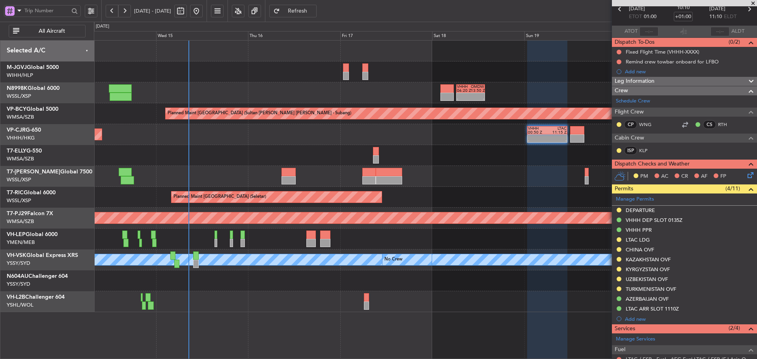
click at [484, 189] on div "Planned Maint [GEOGRAPHIC_DATA] (Seletar)" at bounding box center [425, 197] width 663 height 21
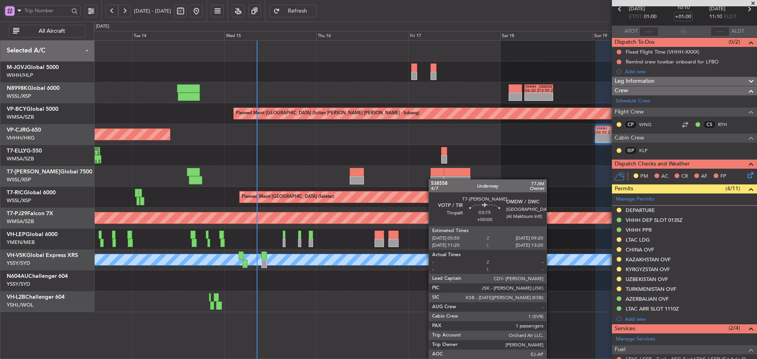
click at [477, 182] on div at bounding box center [425, 176] width 663 height 21
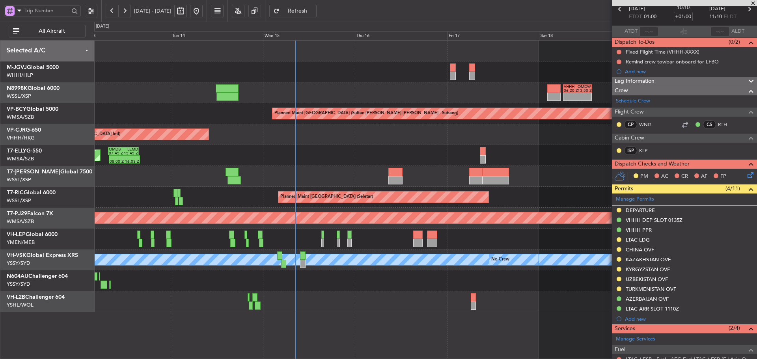
scroll to position [0, 0]
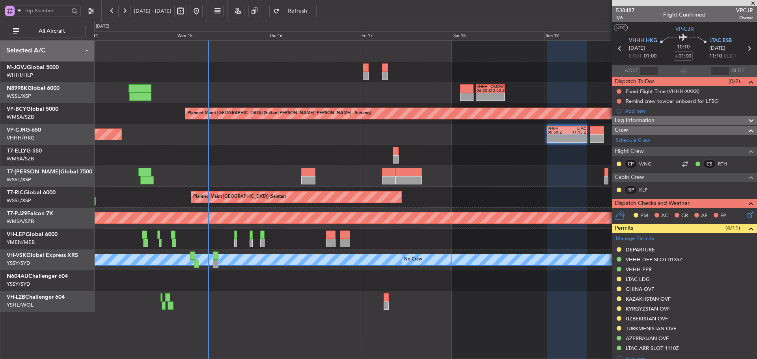
click at [378, 155] on div "08:00 Z 16:03 Z OMDB 07:45 Z LEMD 15:45 Z - - HECA 12:50 Z WMSA 22:30 Z Planned…" at bounding box center [425, 155] width 663 height 21
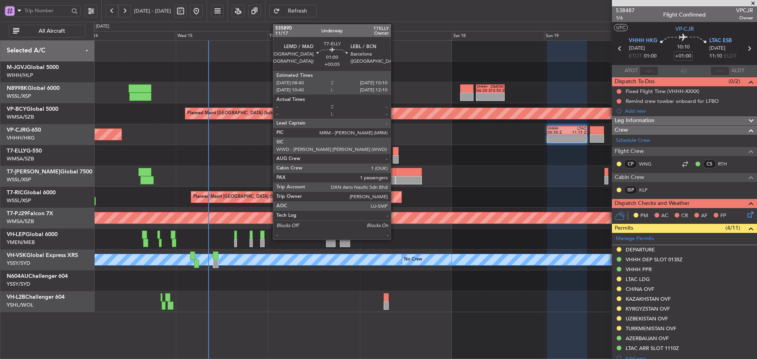
click at [394, 158] on div at bounding box center [396, 159] width 6 height 8
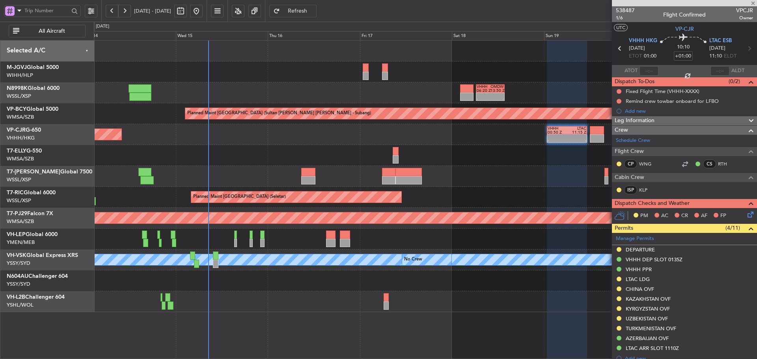
type input "+00:05"
type input "1"
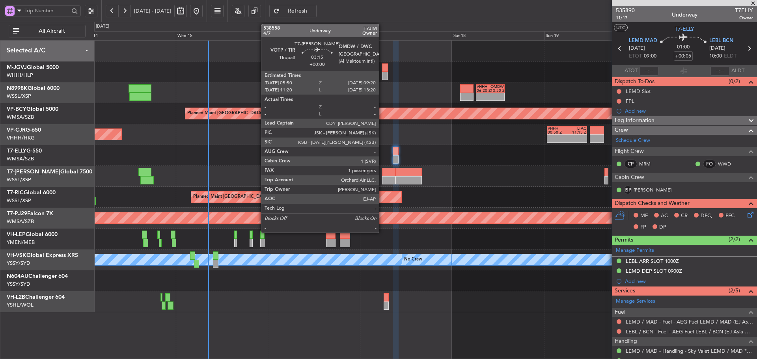
click at [383, 175] on div at bounding box center [389, 172] width 14 height 8
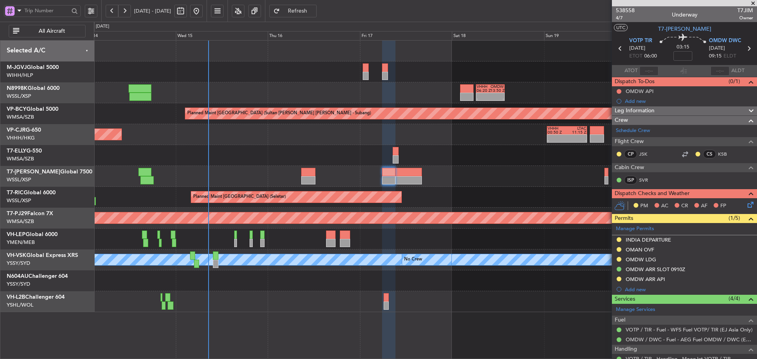
click at [465, 164] on div "08:00 Z 16:03 Z OMDB 07:45 Z LEMD 15:45 Z - - HECA 12:50 Z WMSA 22:30 Z Planned…" at bounding box center [425, 155] width 663 height 21
click at [753, 2] on span at bounding box center [754, 3] width 8 height 7
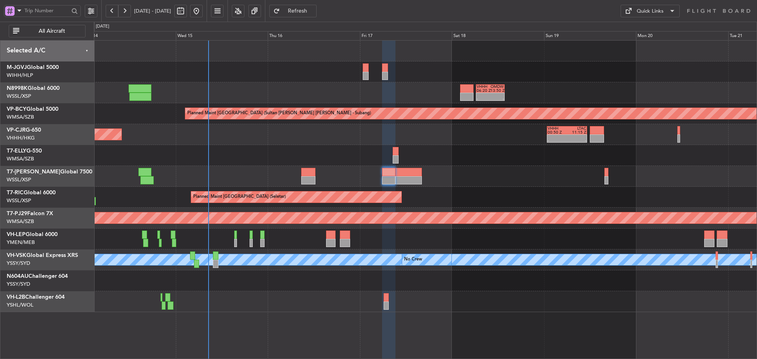
type input "0"
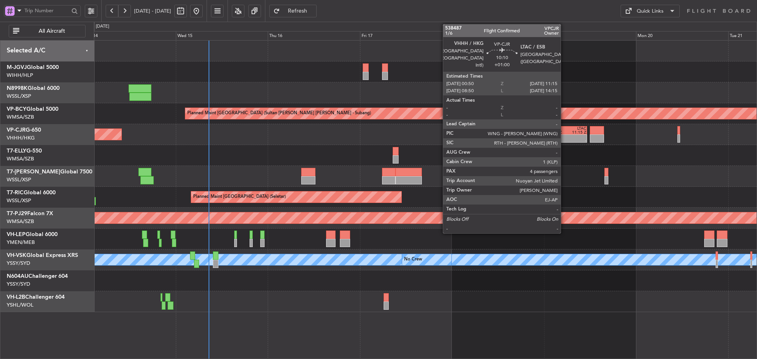
click at [565, 134] on div "VHHH 00:50 Z LTAC 11:15 Z" at bounding box center [567, 130] width 40 height 8
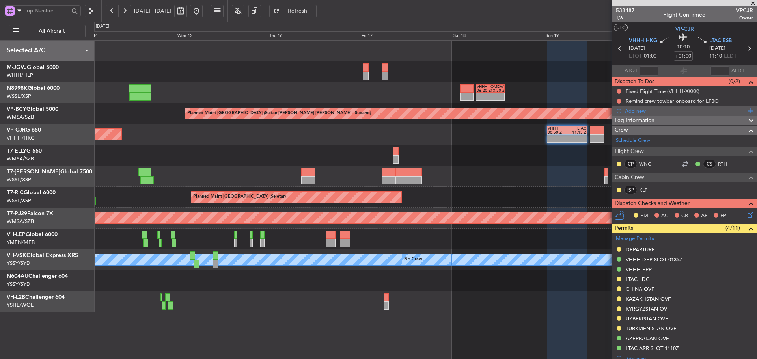
click at [639, 111] on div "Add new" at bounding box center [685, 111] width 121 height 7
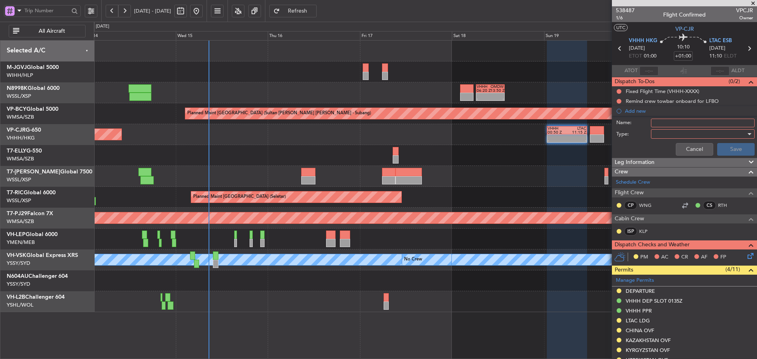
click at [654, 124] on input "Name:" at bounding box center [703, 123] width 104 height 9
drag, startPoint x: 671, startPoint y: 122, endPoint x: 640, endPoint y: 122, distance: 31.2
click at [640, 122] on div "Name: China routing" at bounding box center [684, 123] width 153 height 12
type input "FPL"
click at [654, 130] on div at bounding box center [700, 134] width 92 height 12
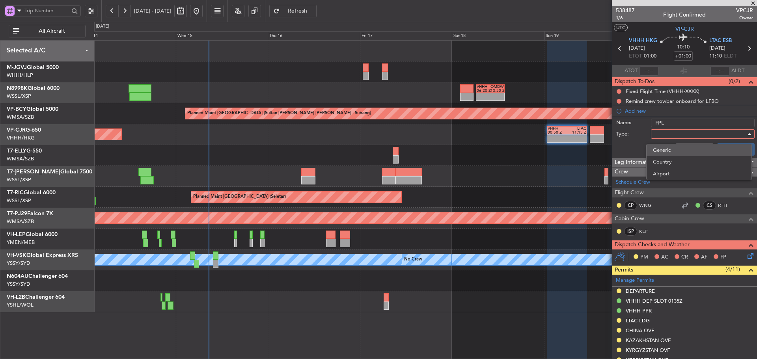
click at [664, 150] on span "Generic" at bounding box center [699, 150] width 92 height 12
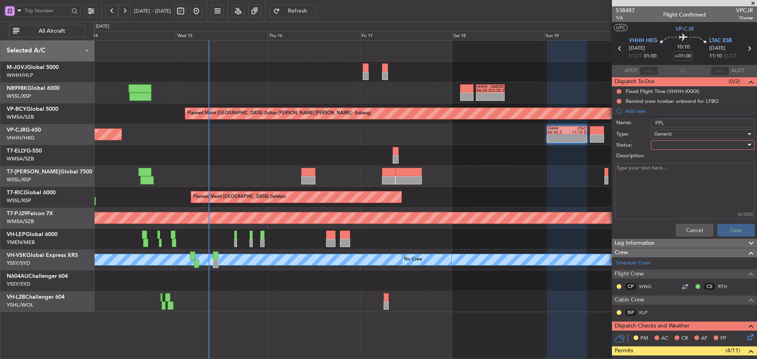
click at [660, 147] on div at bounding box center [700, 145] width 92 height 12
click at [662, 159] on span "Not Started" at bounding box center [699, 161] width 92 height 12
click at [638, 176] on textarea "Description:" at bounding box center [685, 191] width 140 height 56
click at [624, 180] on textarea "[GEOGRAPHIC_DATA] routing:" at bounding box center [685, 191] width 140 height 56
paste textarea "BEKOL A461 SHL W22 TEPID W24 OSNOV G586 QP B330 ELKAL W179 OMBON W195 IDOPA W19…"
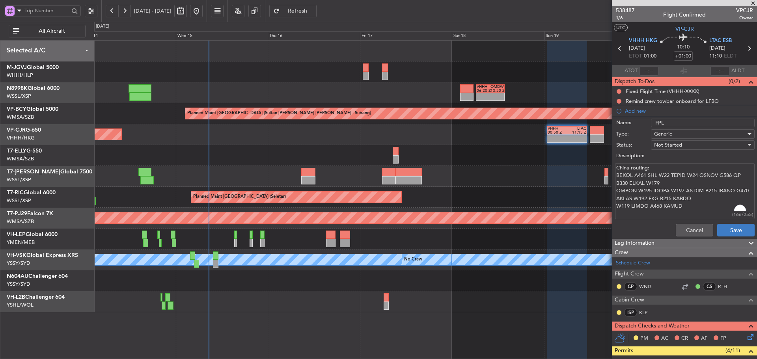
type textarea "China routing: BEKOL A461 SHL W22 TEPID W24 OSNOV G586 QP B330 ELKAL W179 OMBON…"
click at [724, 234] on button "Save" at bounding box center [736, 230] width 37 height 13
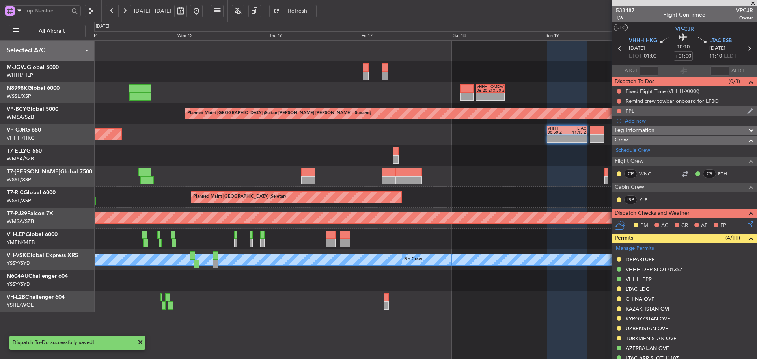
click at [630, 108] on div "FPL" at bounding box center [630, 111] width 9 height 7
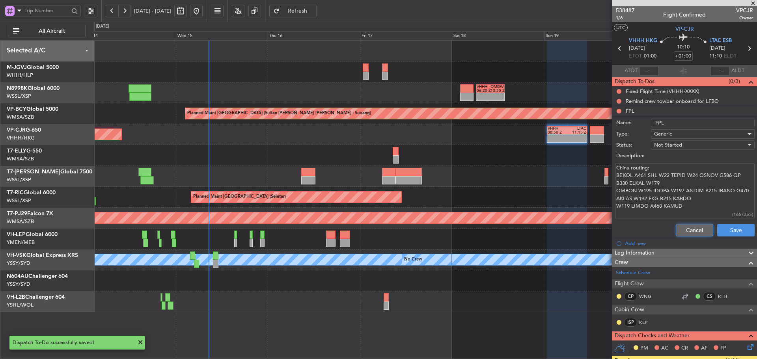
click at [684, 233] on button "Cancel" at bounding box center [694, 230] width 37 height 13
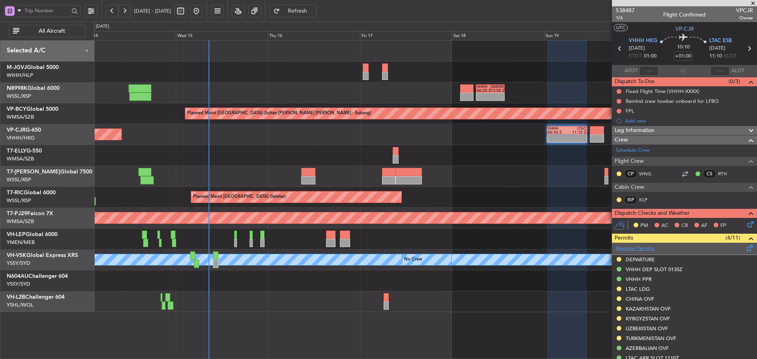
click at [637, 248] on link "Manage Permits" at bounding box center [635, 249] width 38 height 8
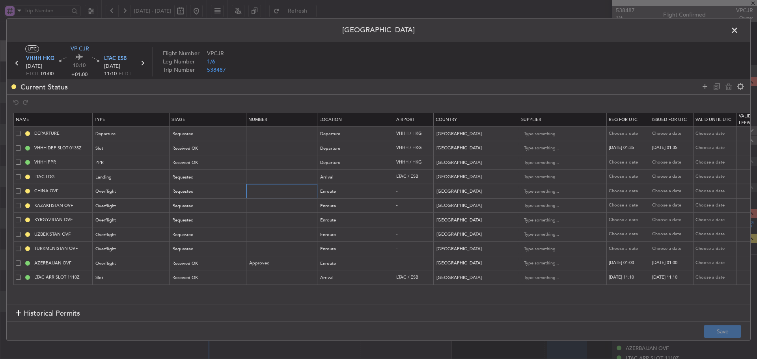
click at [280, 188] on input "text" at bounding box center [283, 191] width 69 height 7
paste input "CAD/2025V6172"
type input "CAD/2025V6172"
click at [226, 191] on div "Requested" at bounding box center [205, 192] width 65 height 12
click at [189, 255] on span "Received OK" at bounding box center [208, 256] width 70 height 12
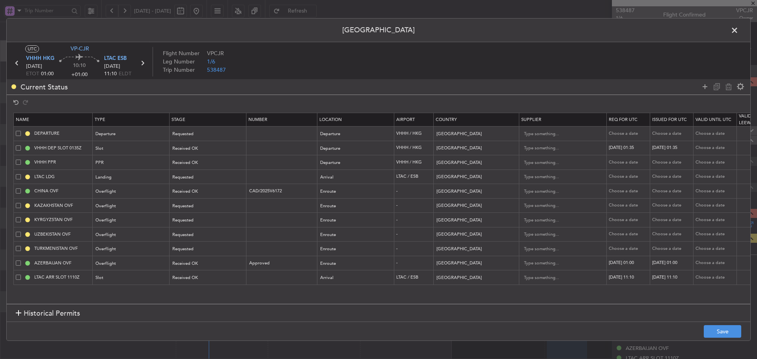
click at [649, 191] on div "Choose a date" at bounding box center [629, 191] width 41 height 7
select select "10"
select select "2025"
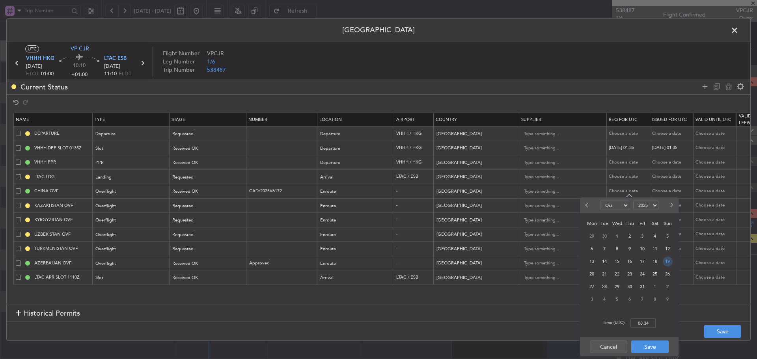
click at [667, 263] on span "19" at bounding box center [668, 262] width 10 height 10
click at [645, 325] on input "00:00" at bounding box center [643, 323] width 25 height 9
type input "01:00"
click at [647, 349] on button "Save" at bounding box center [650, 347] width 37 height 13
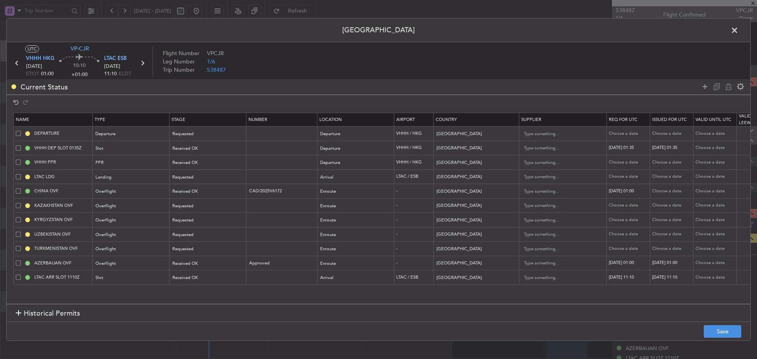
click at [666, 191] on div "Choose a date" at bounding box center [672, 191] width 41 height 7
select select "10"
select select "2025"
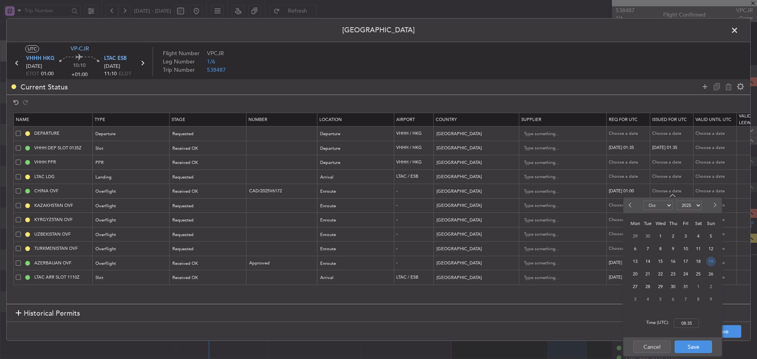
click at [711, 260] on span "19" at bounding box center [712, 262] width 10 height 10
click at [683, 323] on input "00:00" at bounding box center [686, 323] width 25 height 9
type input "010"
select select "10"
select select "2025"
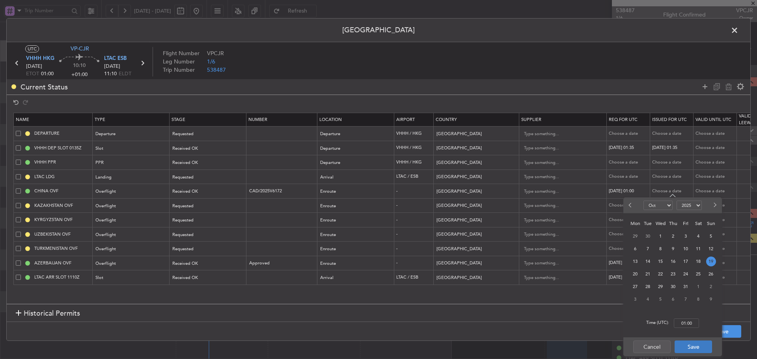
type input "01:00"
click at [693, 345] on button "Save" at bounding box center [693, 347] width 37 height 13
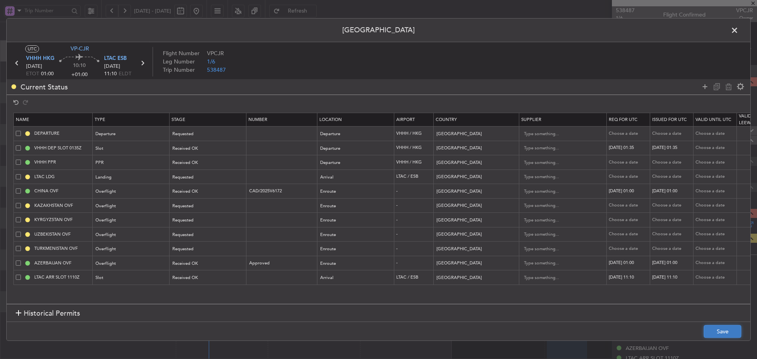
click at [715, 334] on button "Save" at bounding box center [722, 331] width 37 height 13
click at [739, 28] on span at bounding box center [739, 32] width 0 height 16
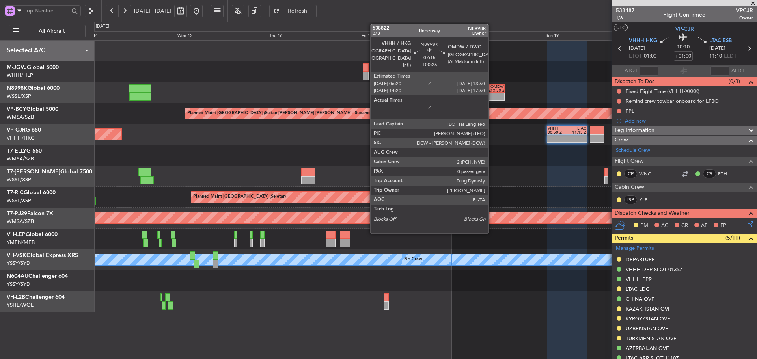
click at [492, 96] on div at bounding box center [498, 95] width 14 height 4
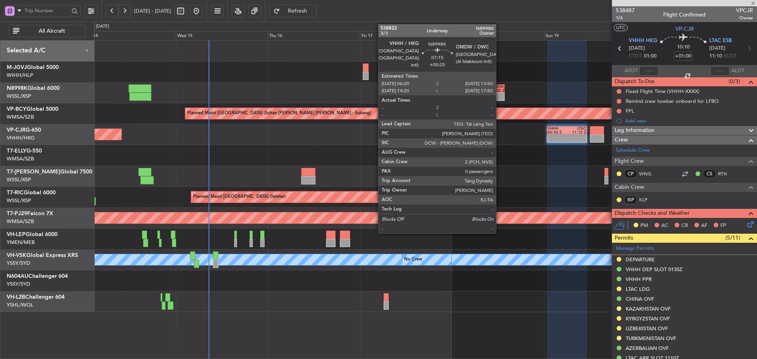
type input "+00:25"
type input "0"
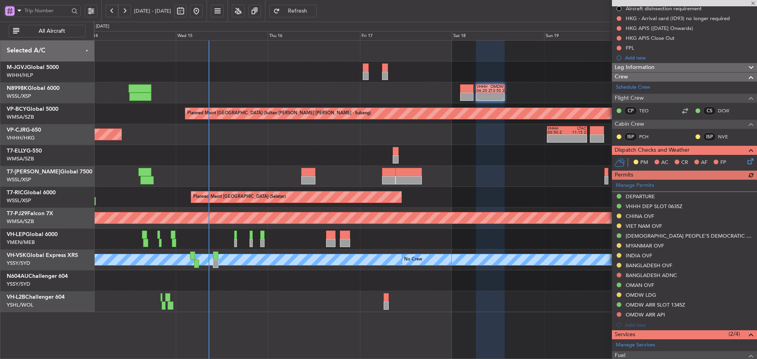
scroll to position [118, 0]
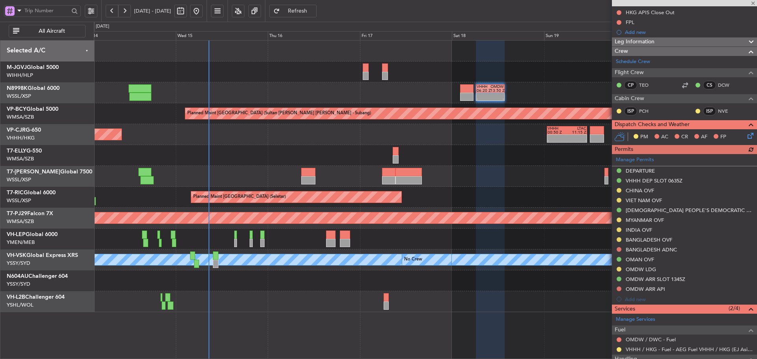
click at [645, 160] on div "Manage Permits DEPARTURE VHHH DEP SLOT 0635Z CHINA OVF VIET NAM OVF LAO PEOPLE'…" at bounding box center [684, 229] width 145 height 150
click at [625, 160] on div "Manage Permits DEPARTURE VHHH DEP SLOT 0635Z CHINA OVF VIET NAM OVF LAO PEOPLE'…" at bounding box center [684, 229] width 145 height 150
click at [642, 159] on link "Manage Permits" at bounding box center [635, 160] width 38 height 8
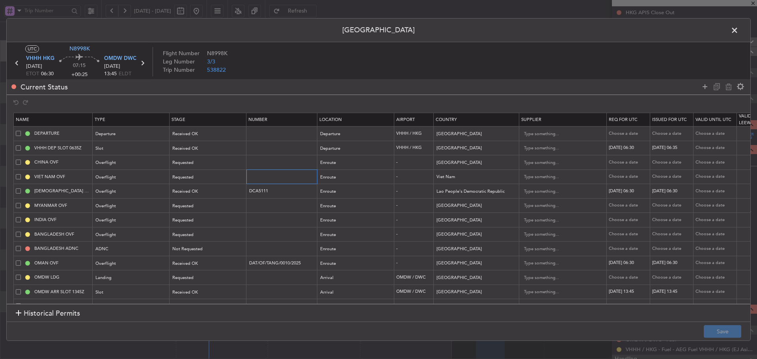
click at [260, 176] on input "text" at bounding box center [283, 177] width 69 height 7
paste input "OF-7070/10/2025VN"
type input "OF-7070/10/2025VN"
click at [223, 177] on div "Requested" at bounding box center [205, 178] width 65 height 12
click at [212, 237] on span "Received OK" at bounding box center [208, 242] width 70 height 12
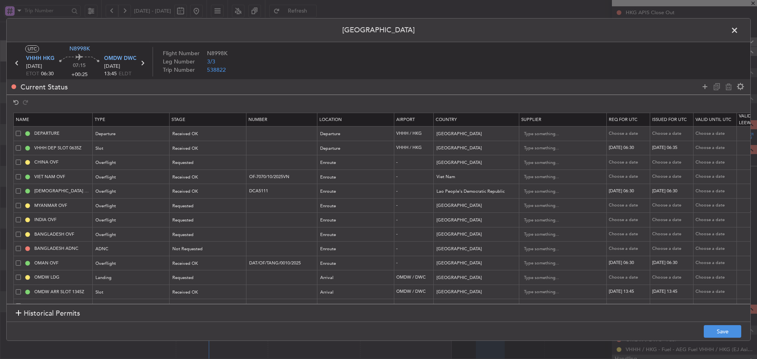
click at [619, 179] on div "Choose a date" at bounding box center [629, 177] width 41 height 7
select select "10"
select select "2025"
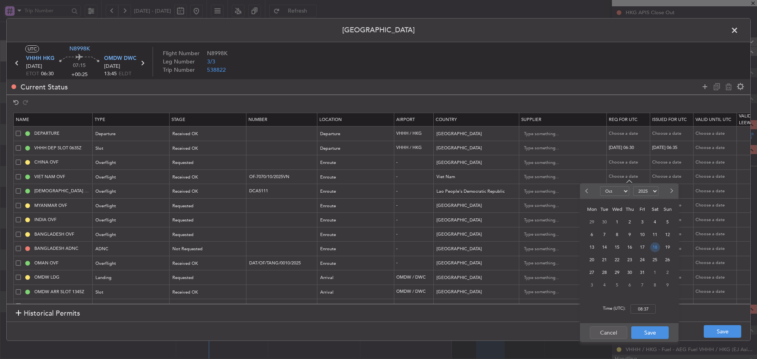
click at [655, 249] on span "18" at bounding box center [656, 248] width 10 height 10
click at [645, 309] on input "00:00" at bounding box center [643, 309] width 25 height 9
type input "06:30"
click at [651, 333] on button "Save" at bounding box center [650, 333] width 37 height 13
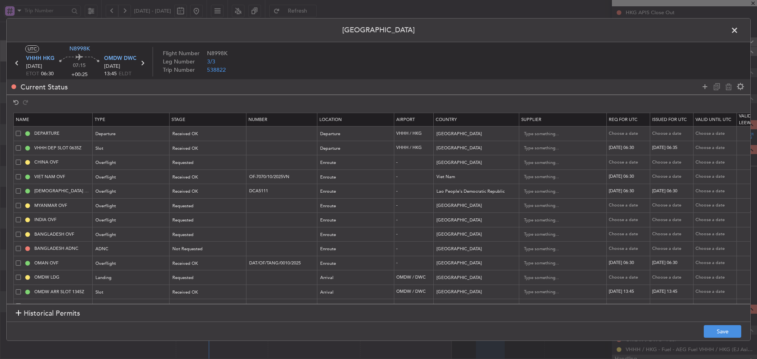
click at [663, 177] on div "Choose a date" at bounding box center [672, 177] width 41 height 7
select select "10"
select select "2025"
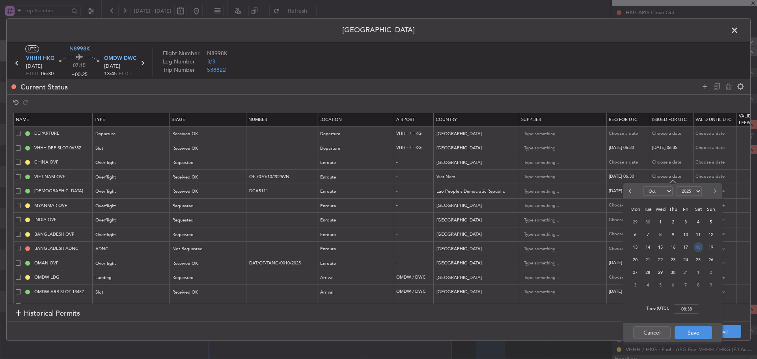
click at [702, 247] on span "18" at bounding box center [699, 248] width 10 height 10
click at [688, 310] on input "00:00" at bounding box center [686, 309] width 25 height 9
type input "06:30"
click at [699, 336] on button "Save" at bounding box center [693, 333] width 37 height 13
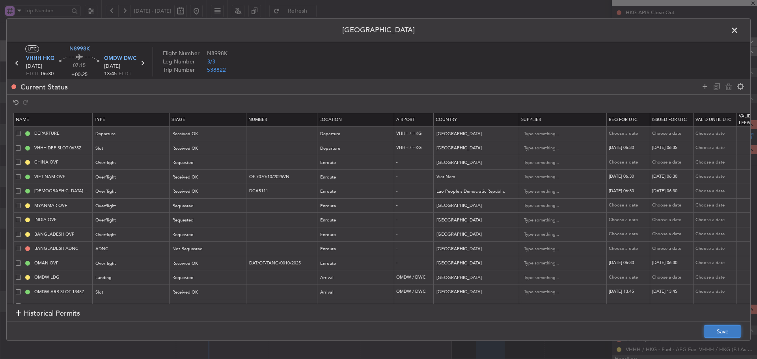
click at [722, 331] on button "Save" at bounding box center [722, 331] width 37 height 13
click at [270, 164] on input "text" at bounding box center [283, 162] width 69 height 7
paste input "CAD/2025V6196"
type input "CAD/2025V6196"
click at [207, 166] on div "Requested" at bounding box center [205, 163] width 65 height 12
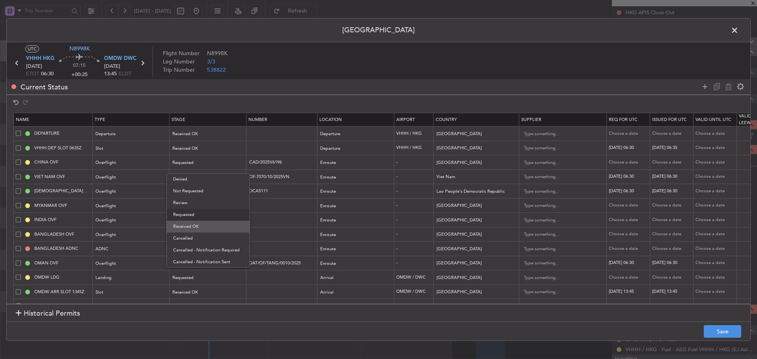
click at [191, 229] on span "Received OK" at bounding box center [208, 227] width 70 height 12
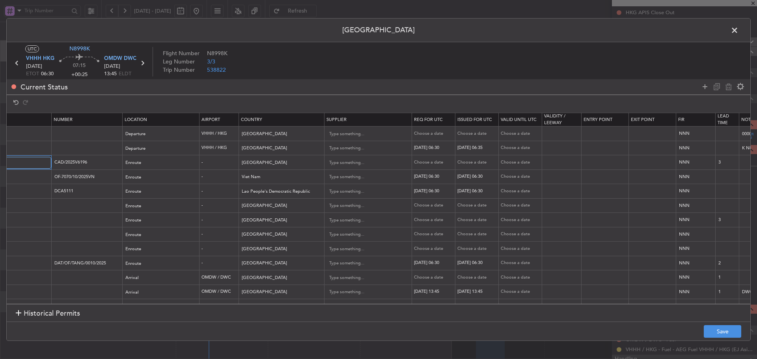
scroll to position [0, 192]
click at [431, 160] on div "Choose a date" at bounding box center [437, 162] width 41 height 7
select select "10"
select select "2025"
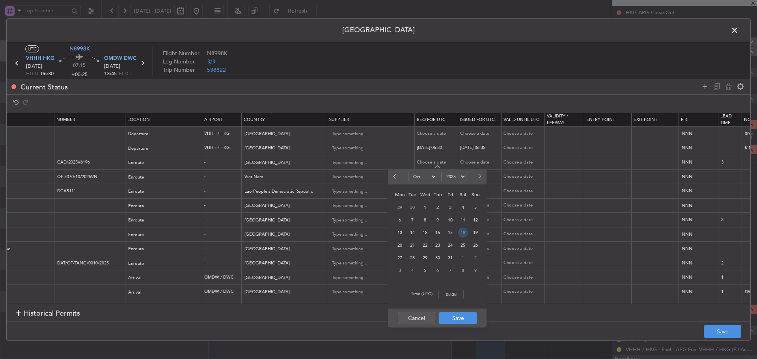
click at [463, 233] on span "18" at bounding box center [463, 233] width 10 height 10
click at [449, 292] on input "00:00" at bounding box center [451, 294] width 25 height 9
type input "06:30"
click at [455, 314] on button "Save" at bounding box center [457, 318] width 37 height 13
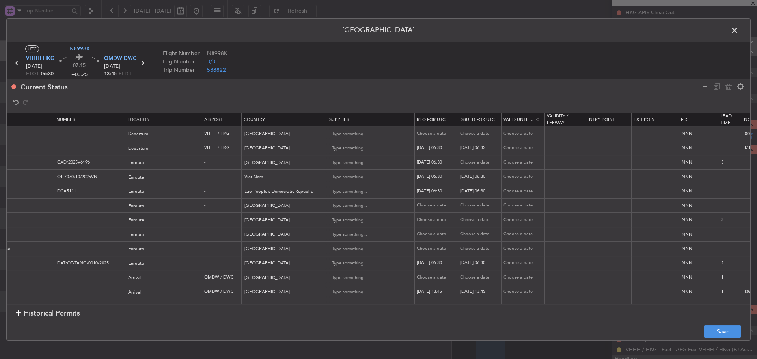
click at [473, 164] on div "Choose a date" at bounding box center [480, 162] width 41 height 7
select select "10"
select select "2025"
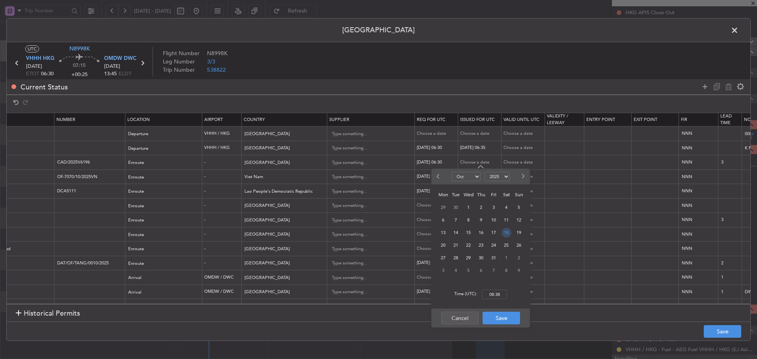
click at [505, 234] on span "18" at bounding box center [507, 233] width 10 height 10
click at [495, 292] on input "00:00" at bounding box center [494, 294] width 25 height 9
type input "06:30"
click at [512, 318] on button "Save" at bounding box center [501, 318] width 37 height 13
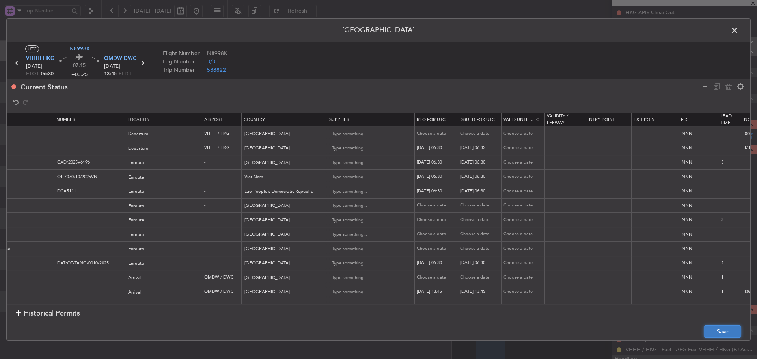
click at [717, 330] on button "Save" at bounding box center [722, 331] width 37 height 13
drag, startPoint x: 734, startPoint y: 32, endPoint x: 698, endPoint y: 63, distance: 47.5
click at [739, 32] on span at bounding box center [739, 32] width 0 height 16
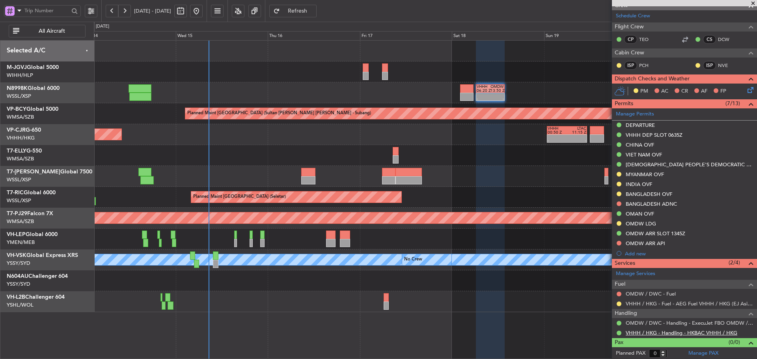
scroll to position [165, 0]
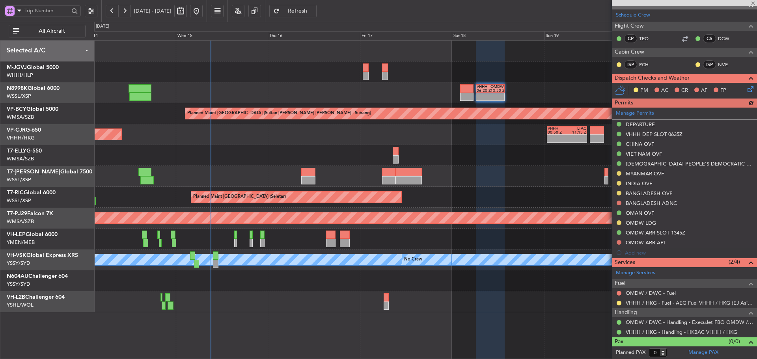
click at [755, 4] on div at bounding box center [684, 3] width 145 height 6
click at [751, 3] on span at bounding box center [754, 3] width 8 height 7
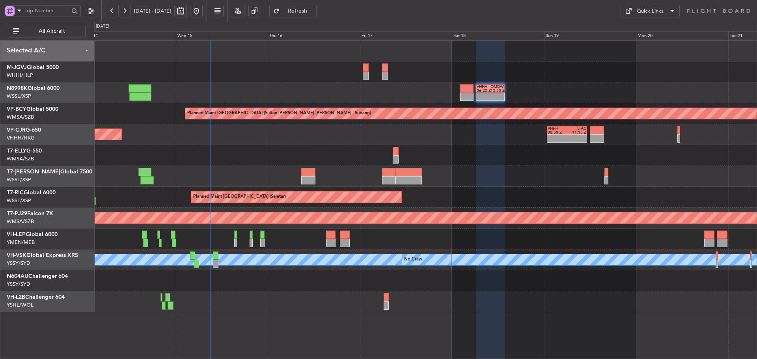
click at [751, 3] on span at bounding box center [754, 3] width 8 height 7
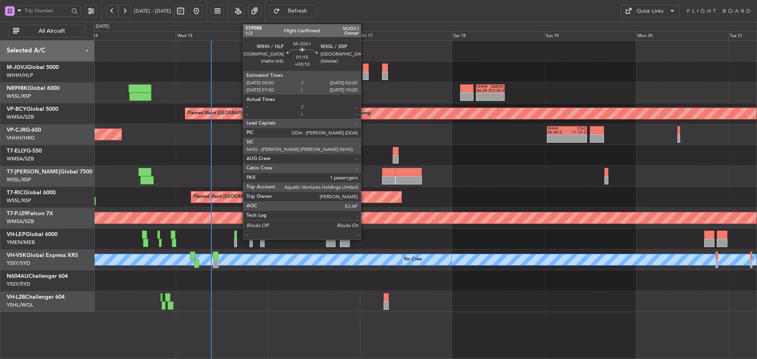
click at [365, 73] on div at bounding box center [366, 76] width 6 height 8
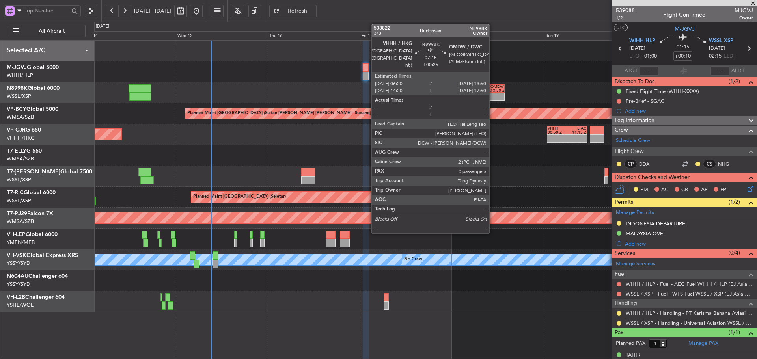
click at [493, 92] on div "13:50 Z" at bounding box center [498, 91] width 14 height 4
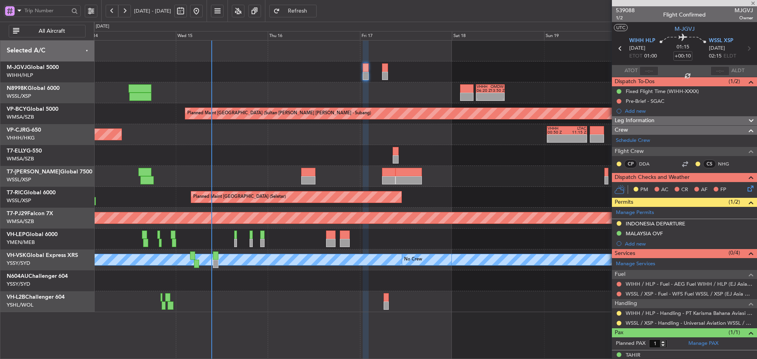
type input "+00:25"
type input "0"
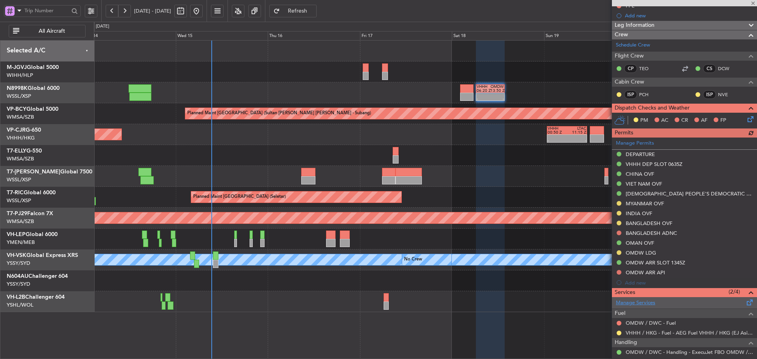
scroll to position [158, 0]
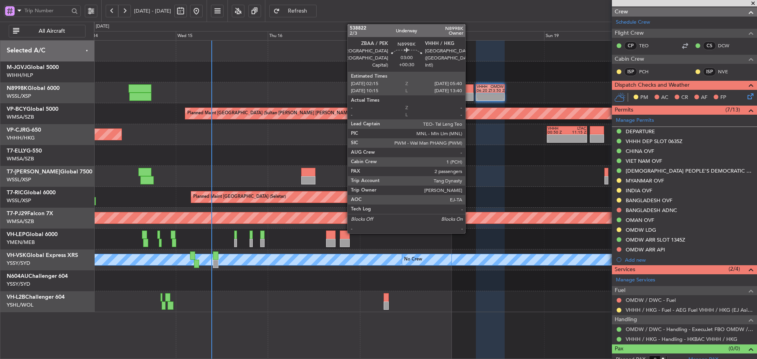
click at [469, 96] on div at bounding box center [466, 97] width 13 height 8
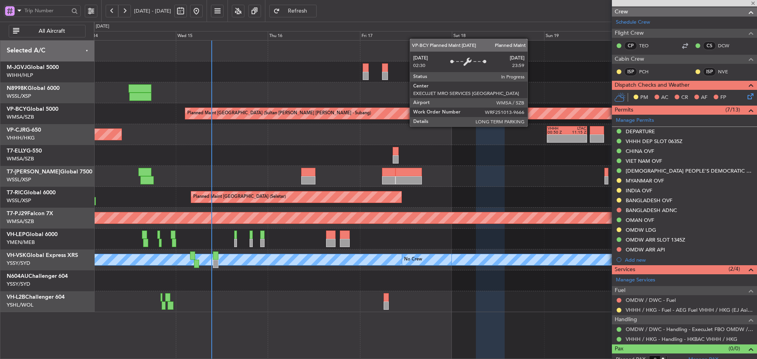
type input "+00:30"
type input "2"
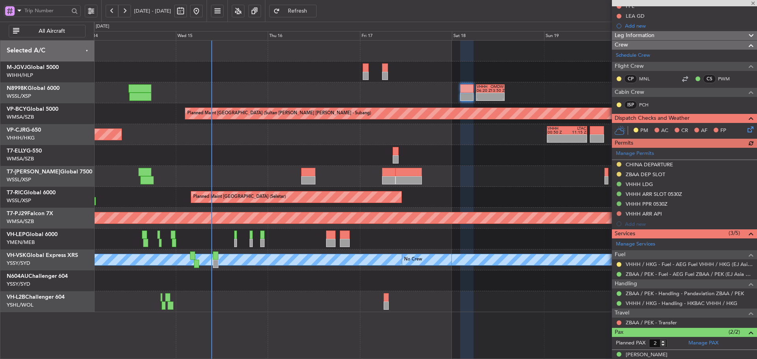
scroll to position [121, 0]
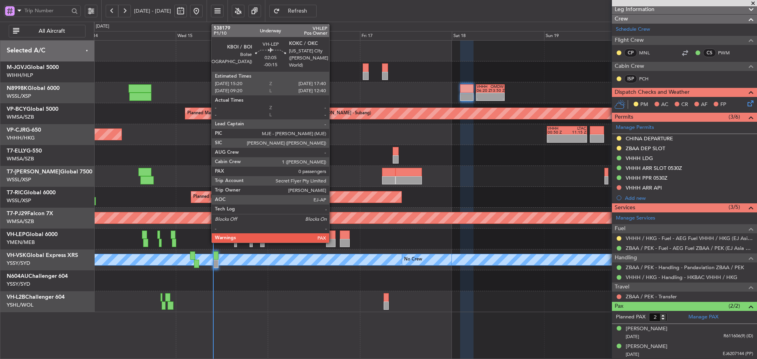
click at [333, 242] on div at bounding box center [330, 243] width 9 height 8
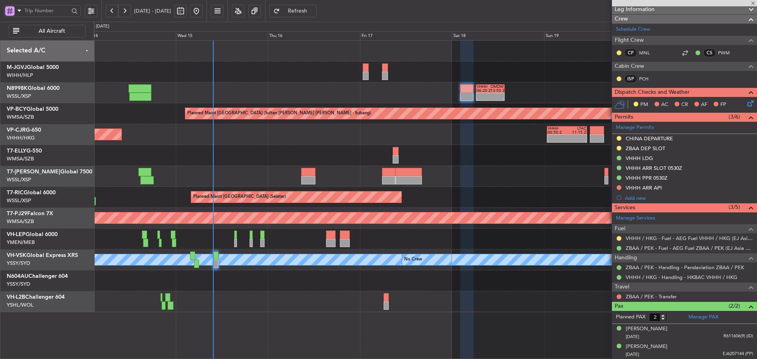
type input "-00:15"
type input "0"
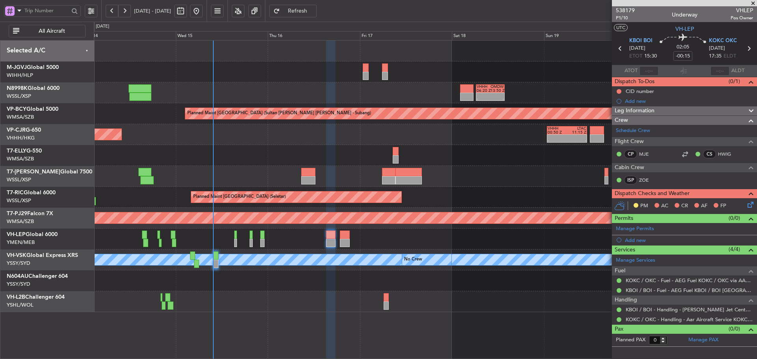
click at [755, 4] on span at bounding box center [754, 3] width 8 height 7
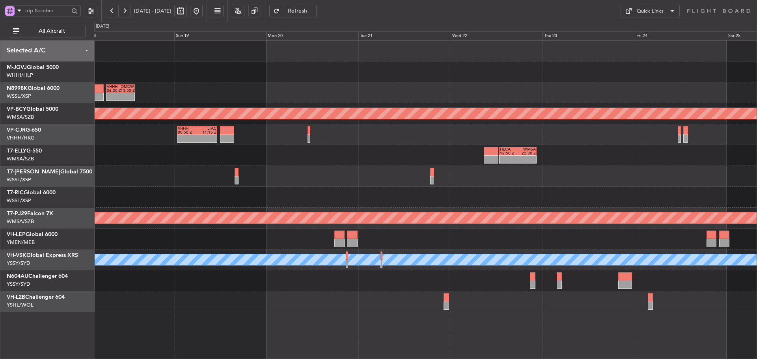
click at [245, 155] on div "- - HECA 12:50 Z WMSA 22:30 Z" at bounding box center [425, 155] width 663 height 21
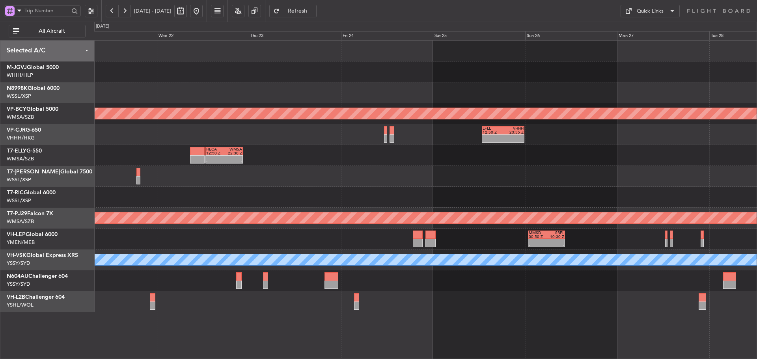
click at [254, 155] on div "- - HECA 12:50 Z WMSA 22:30 Z" at bounding box center [425, 155] width 663 height 21
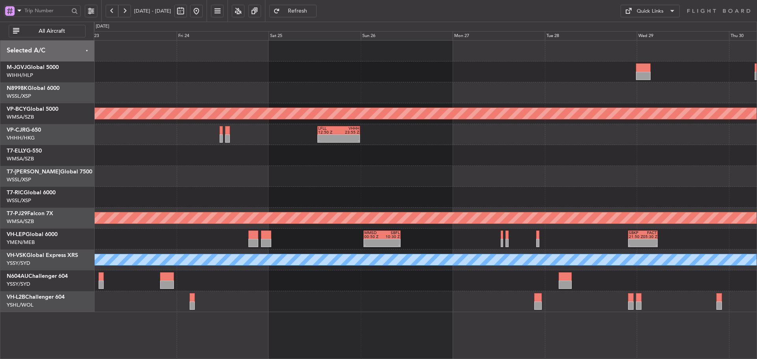
click at [664, 203] on div at bounding box center [425, 197] width 663 height 21
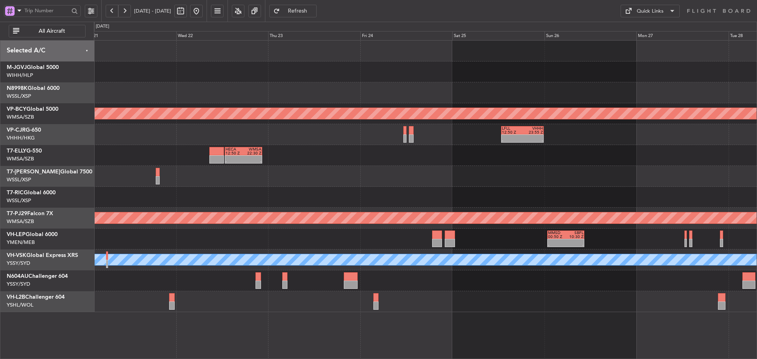
click at [729, 199] on div at bounding box center [425, 197] width 663 height 21
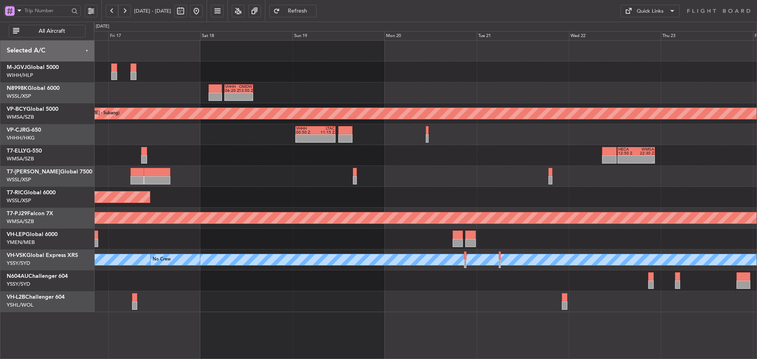
click at [697, 188] on div "- - VHHH 06:20 Z OMDW 13:50 Z Planned Maint Kuala Lumpur (Sultan Abdul Aziz Sha…" at bounding box center [425, 177] width 663 height 272
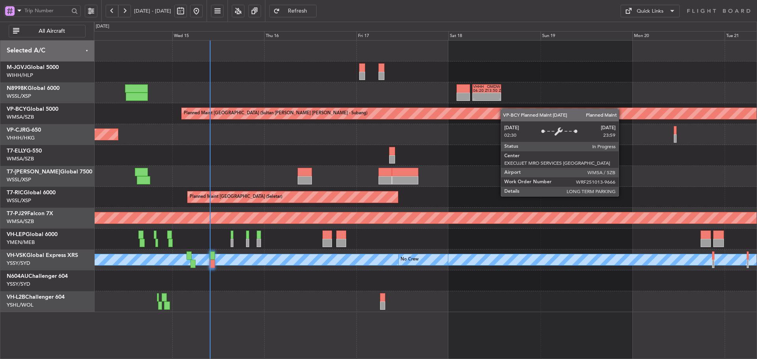
click at [574, 118] on div "- - VHHH 06:20 Z OMDW 13:50 Z Planned Maint Kuala Lumpur (Sultan Abdul Aziz Sha…" at bounding box center [425, 177] width 663 height 272
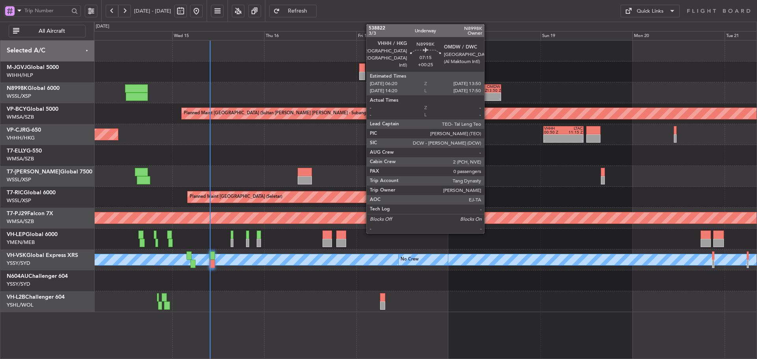
click at [488, 90] on div "13:50 Z" at bounding box center [494, 91] width 14 height 4
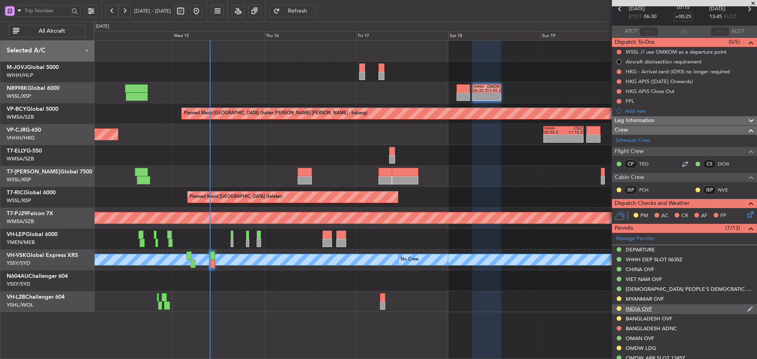
scroll to position [79, 0]
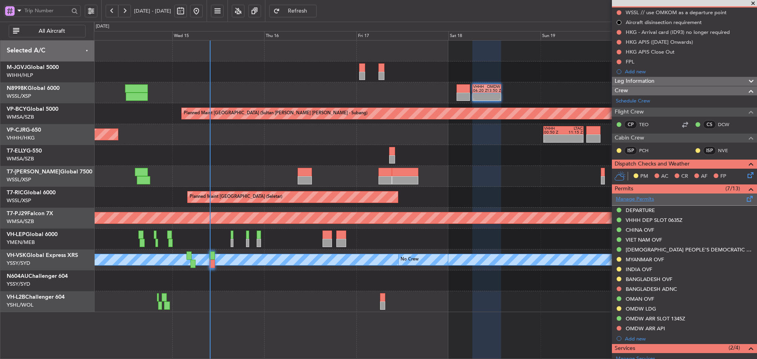
click at [646, 199] on link "Manage Permits" at bounding box center [635, 200] width 38 height 8
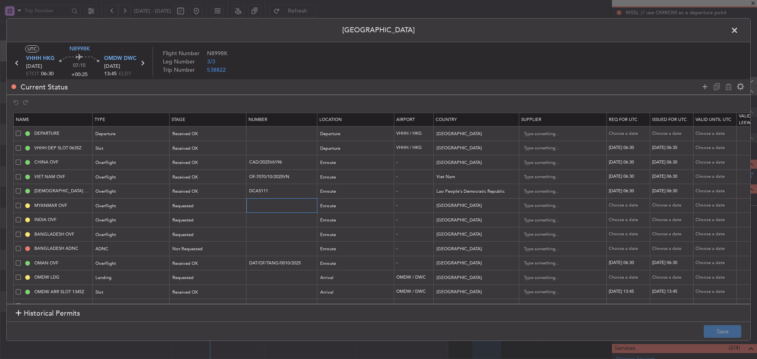
click at [273, 205] on input "text" at bounding box center [283, 205] width 69 height 7
paste input "ATS511/3-GEN/OCT2025/15"
type input "ATS511/3-GEN/OCT2025/15"
click at [198, 208] on div "Requested" at bounding box center [205, 206] width 65 height 12
click at [196, 272] on span "Received OK" at bounding box center [208, 270] width 70 height 12
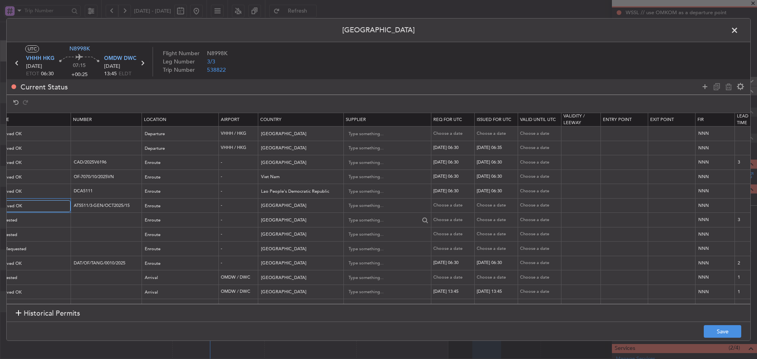
scroll to position [0, 176]
click at [441, 203] on div "Choose a date" at bounding box center [454, 205] width 41 height 7
select select "10"
select select "2025"
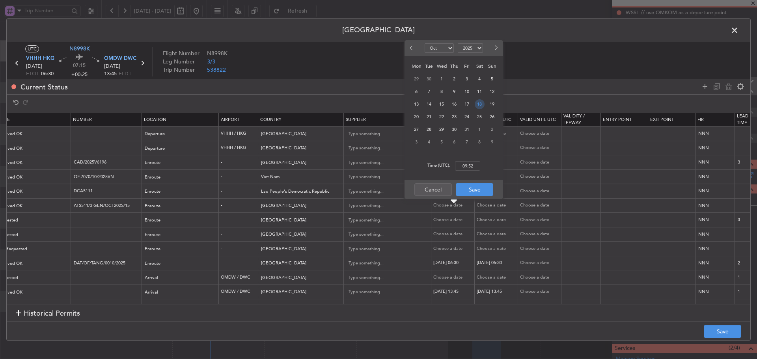
click at [480, 105] on span "18" at bounding box center [480, 104] width 10 height 10
click at [464, 166] on input "00:00" at bounding box center [467, 165] width 25 height 9
type input "06:30"
click at [474, 185] on button "Save" at bounding box center [474, 189] width 37 height 13
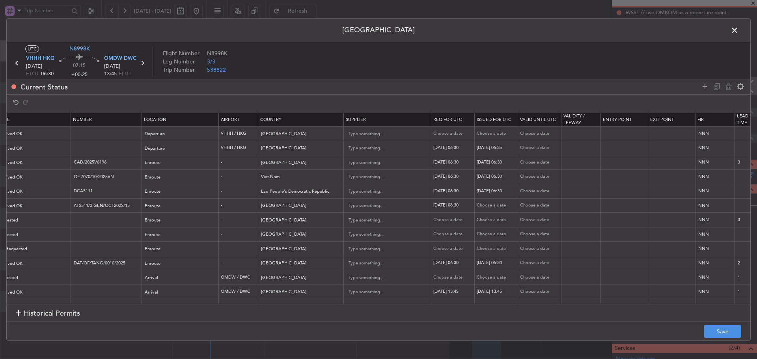
click at [488, 205] on div "Choose a date" at bounding box center [497, 205] width 41 height 7
select select "10"
select select "2025"
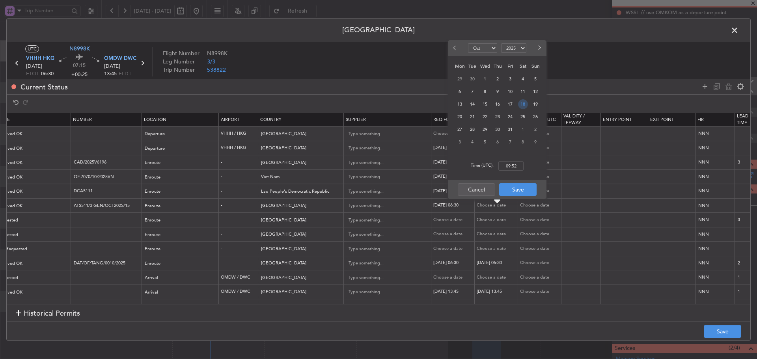
click at [523, 107] on span "18" at bounding box center [523, 104] width 10 height 10
click at [510, 169] on input "00:00" at bounding box center [511, 165] width 25 height 9
type input "06:30"
click at [512, 189] on button "Save" at bounding box center [517, 189] width 37 height 13
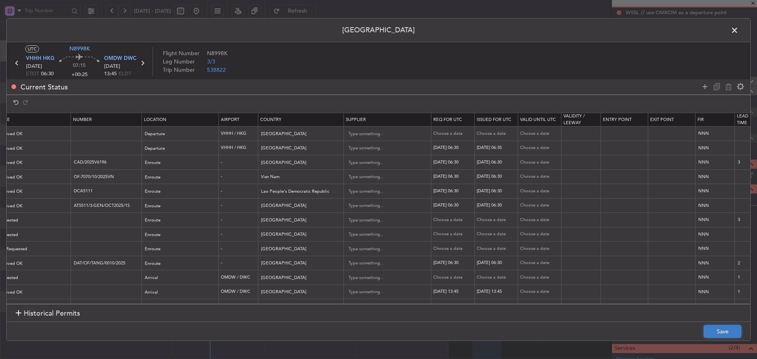
click at [716, 331] on button "Save" at bounding box center [722, 331] width 37 height 13
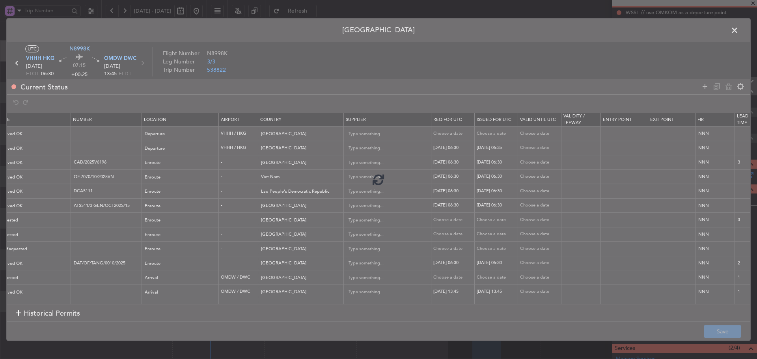
type input "ATS511/3-GEN/OCT2025/15"
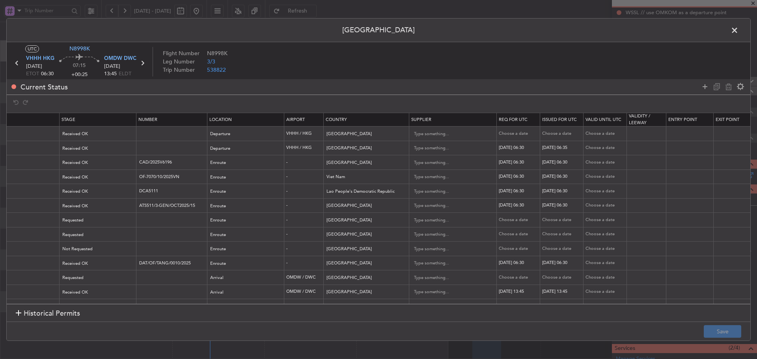
scroll to position [0, 0]
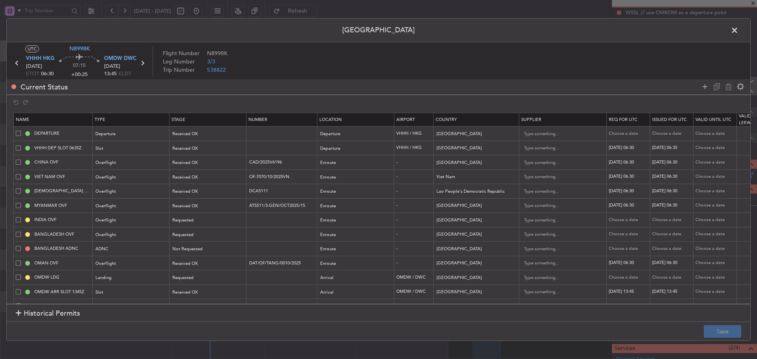
click at [739, 28] on span at bounding box center [739, 32] width 0 height 16
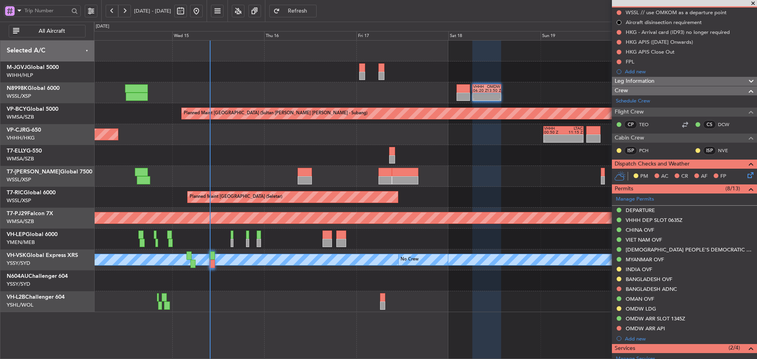
click at [317, 7] on button "Refresh" at bounding box center [292, 11] width 47 height 13
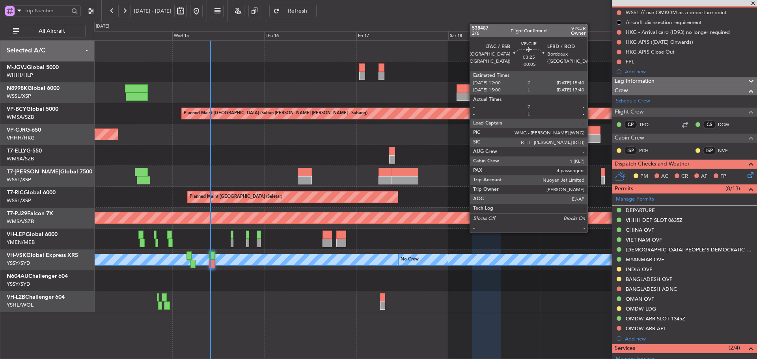
click at [591, 136] on div at bounding box center [594, 139] width 14 height 8
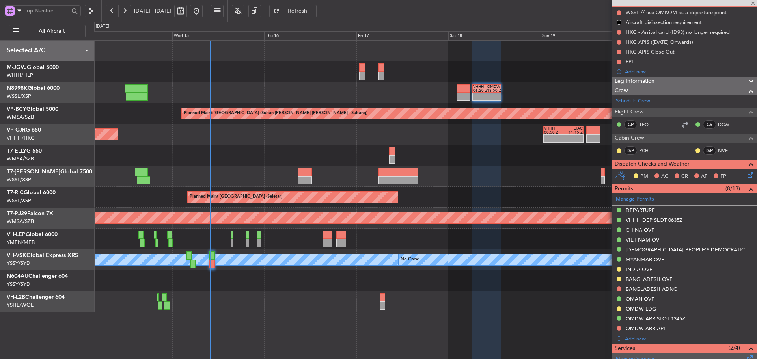
type input "-00:05"
type input "4"
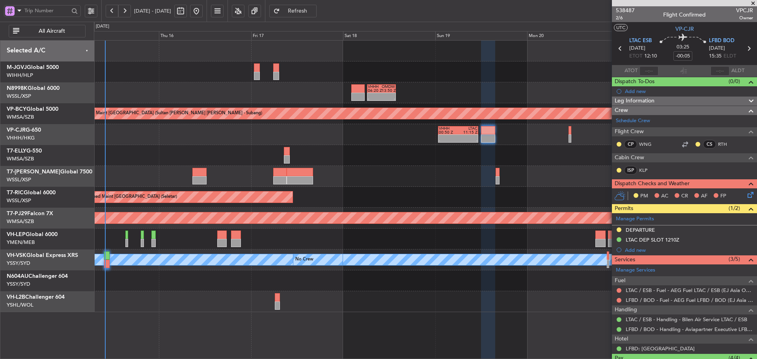
click at [423, 187] on div "- - VHHH 06:20 Z OMDW 13:50 Z Planned Maint Kuala Lumpur (Sultan Abdul Aziz Sha…" at bounding box center [425, 177] width 663 height 272
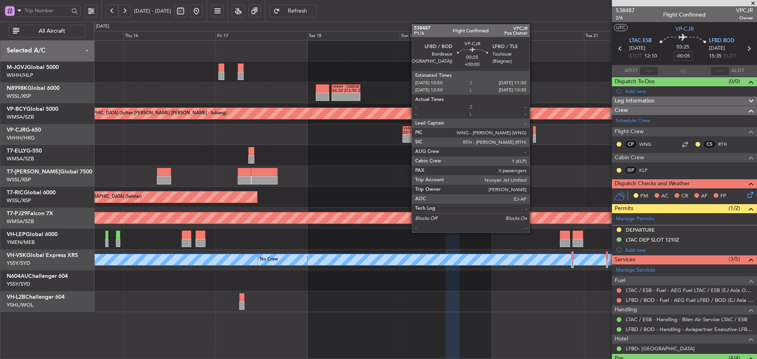
click at [533, 136] on div at bounding box center [534, 139] width 3 height 8
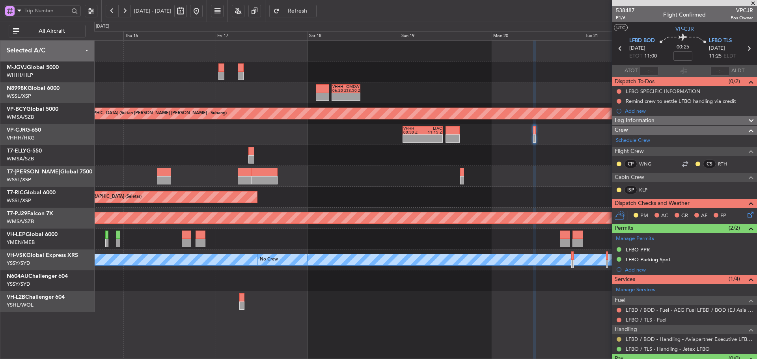
click at [620, 340] on button at bounding box center [619, 339] width 5 height 5
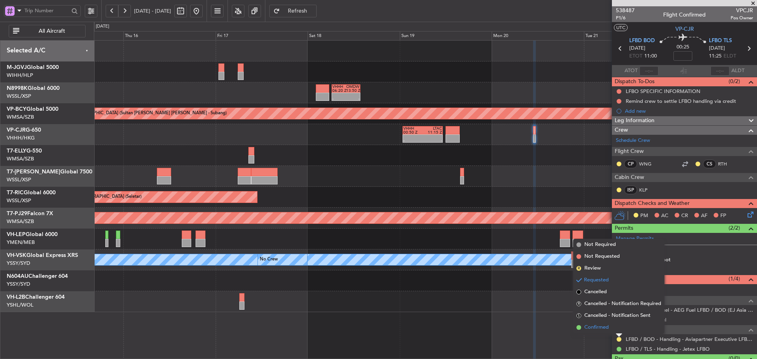
click at [580, 328] on span at bounding box center [579, 327] width 5 height 5
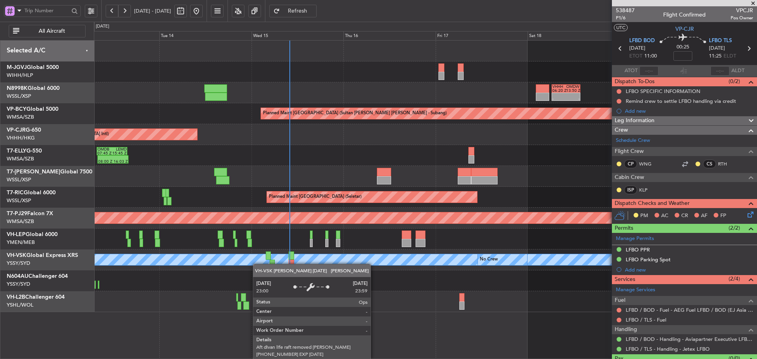
click at [428, 257] on div "MEL No Crew" at bounding box center [425, 260] width 663 height 21
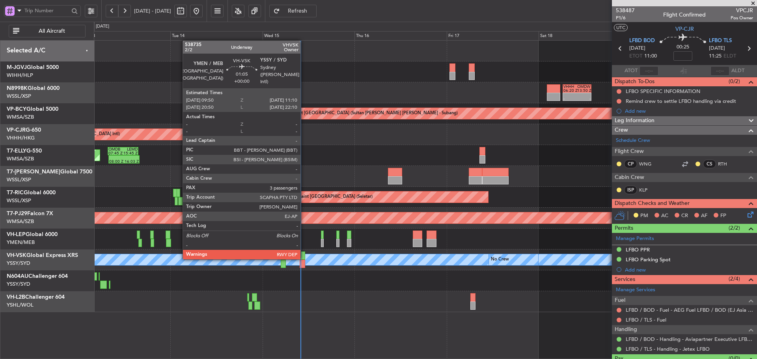
click at [304, 259] on div at bounding box center [302, 256] width 5 height 8
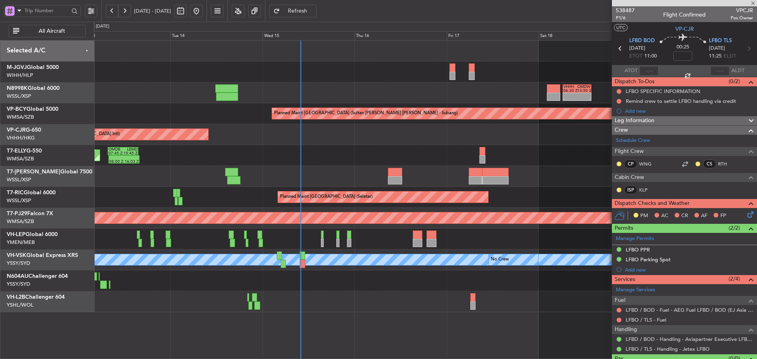
type input "3"
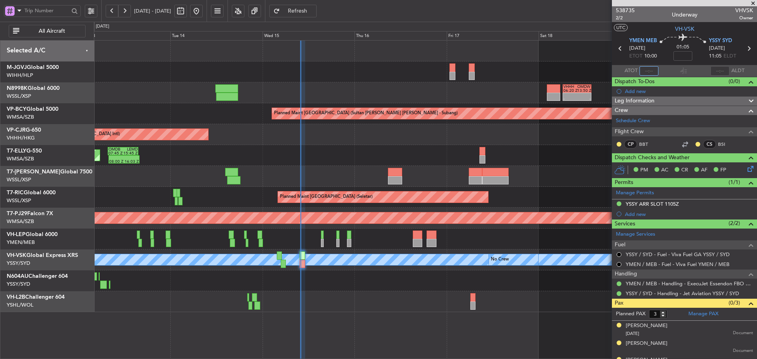
click at [647, 69] on input "text" at bounding box center [649, 70] width 19 height 9
click at [664, 72] on section "ATOT 0955 ALDT" at bounding box center [684, 71] width 145 height 12
type input "09:55"
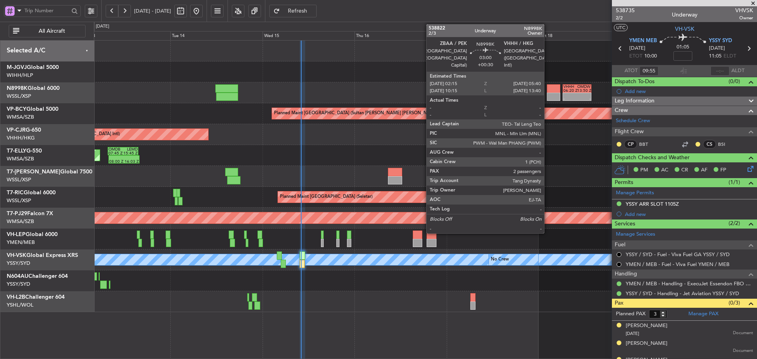
click at [548, 100] on div at bounding box center [553, 97] width 13 height 8
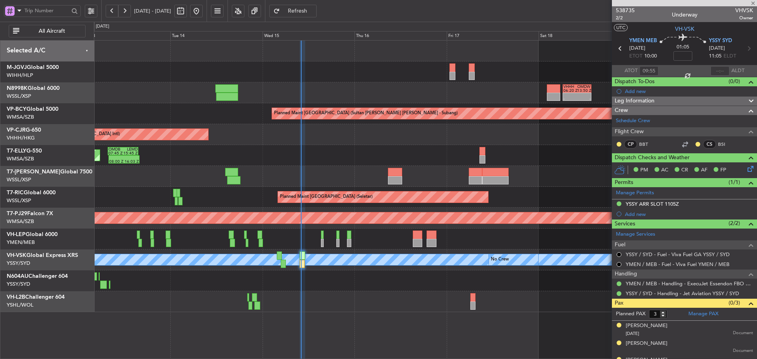
type input "+00:30"
type input "2"
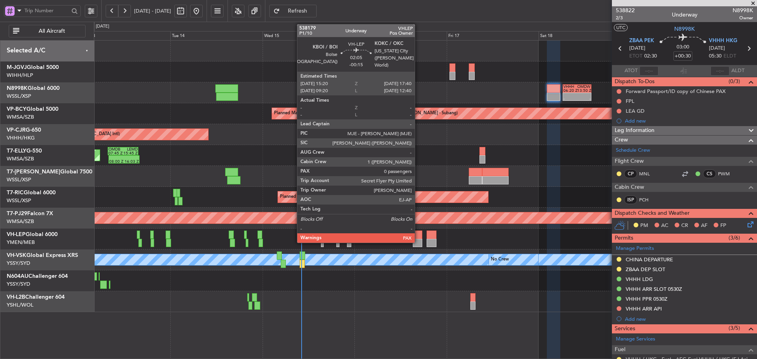
click at [419, 240] on div at bounding box center [417, 243] width 9 height 8
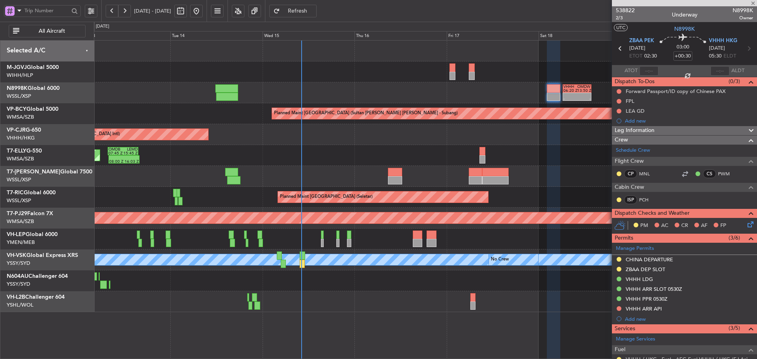
type input "-00:15"
type input "0"
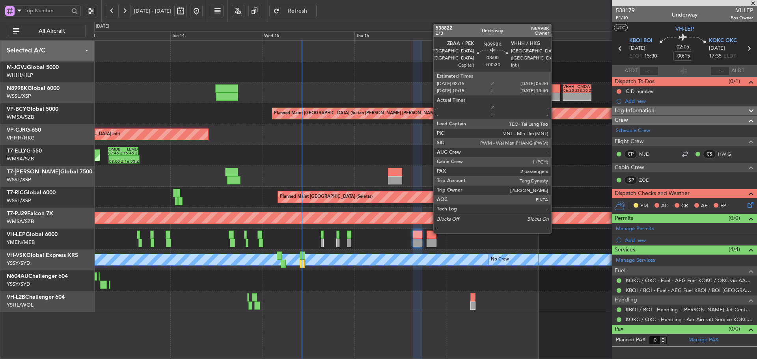
click at [555, 94] on div at bounding box center [553, 97] width 13 height 8
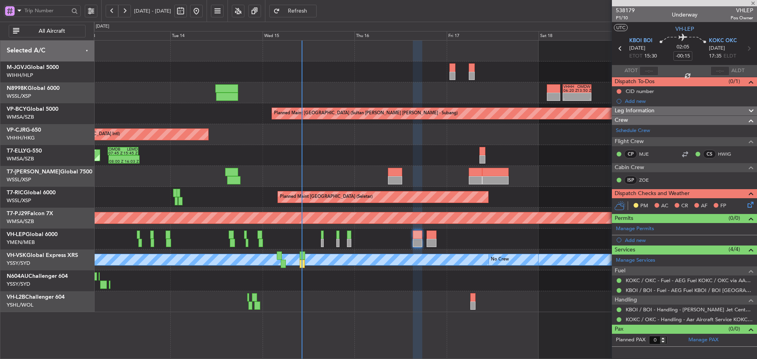
type input "+00:30"
type input "2"
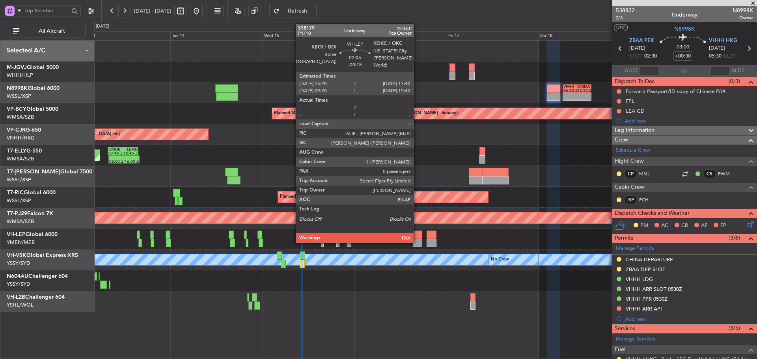
click at [417, 239] on div at bounding box center [417, 243] width 9 height 8
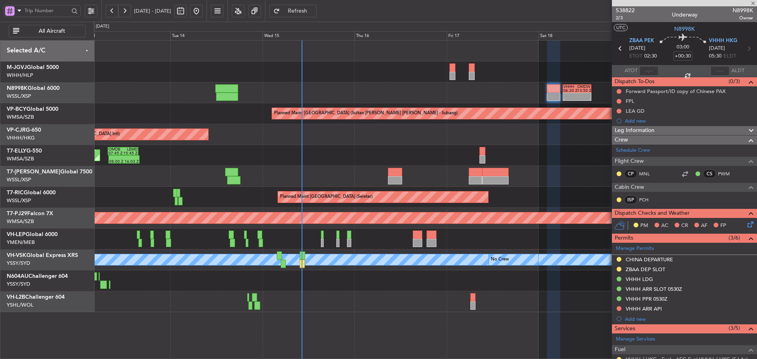
type input "-00:15"
type input "0"
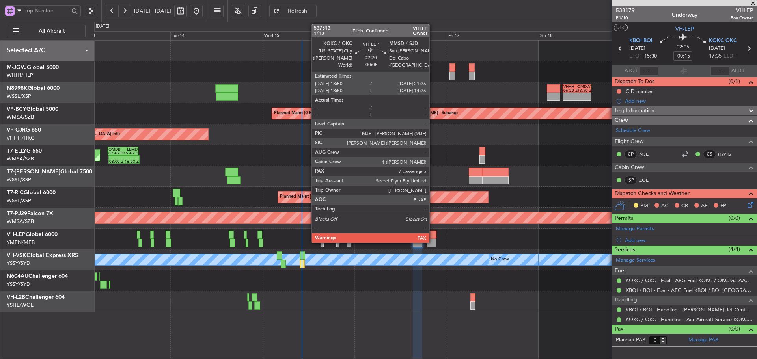
click at [433, 239] on div at bounding box center [432, 243] width 10 height 8
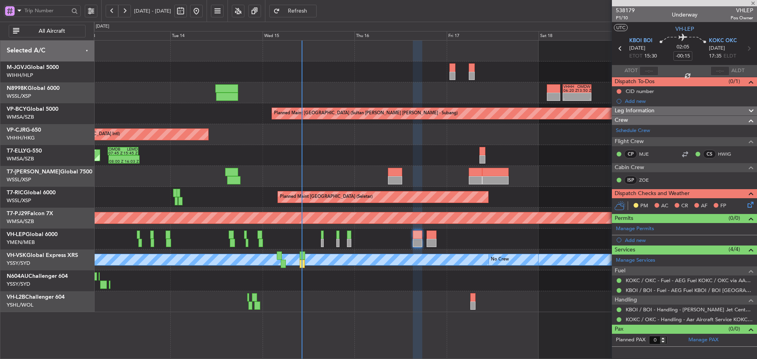
type input "-00:05"
type input "7"
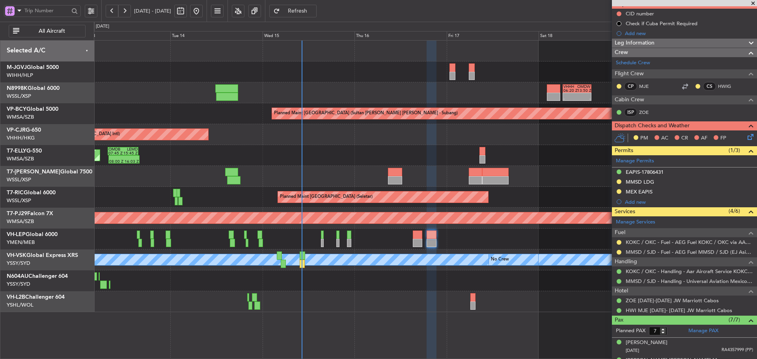
scroll to position [79, 0]
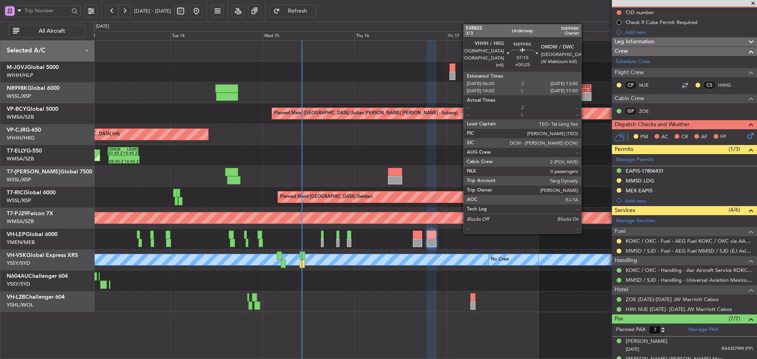
click at [585, 97] on div "-" at bounding box center [585, 99] width 14 height 4
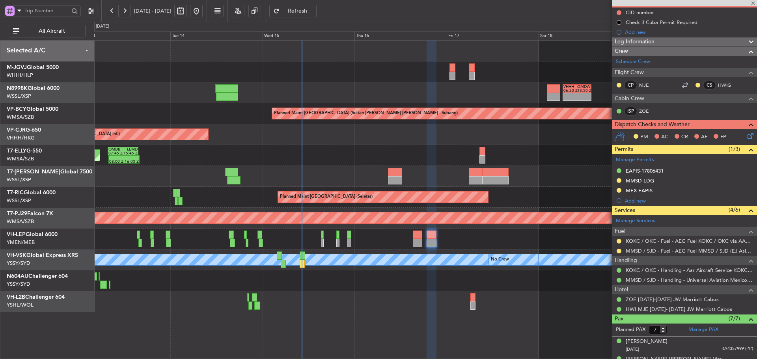
type input "+00:25"
type input "0"
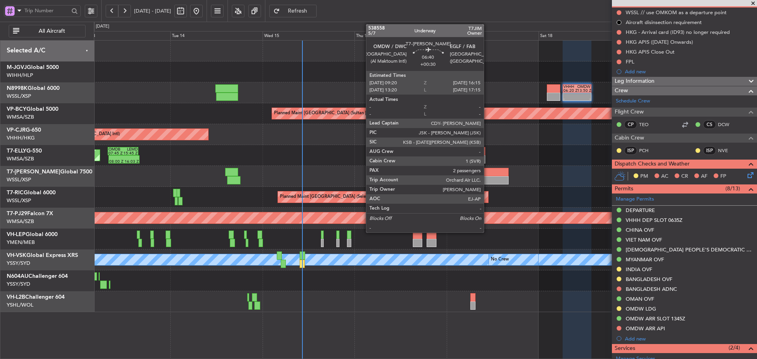
click at [488, 175] on div at bounding box center [495, 172] width 27 height 8
type input "+00:30"
type input "2"
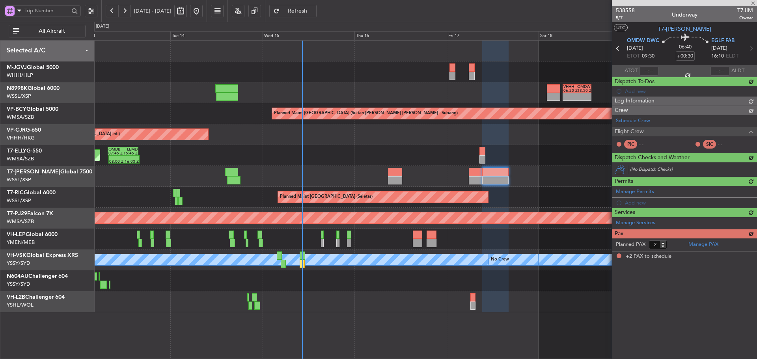
scroll to position [0, 0]
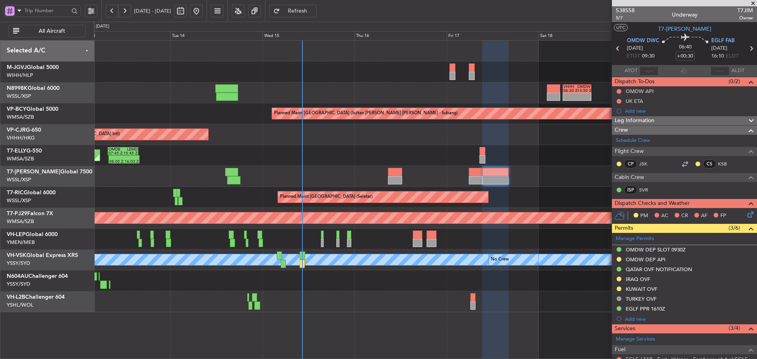
click at [462, 156] on div "Planned Maint Dubai (Dubai Intl) 08:00 Z 16:03 Z OMDB 07:45 Z LEMD 15:45 Z" at bounding box center [425, 155] width 663 height 21
